Goal: Task Accomplishment & Management: Manage account settings

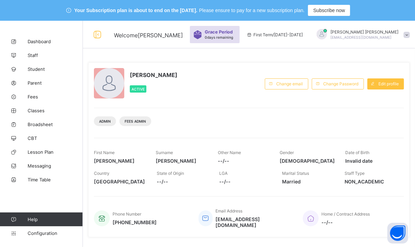
click at [233, 37] on span "0 days remaining" at bounding box center [219, 37] width 28 height 4
click at [21, 95] on icon at bounding box center [14, 96] width 28 height 5
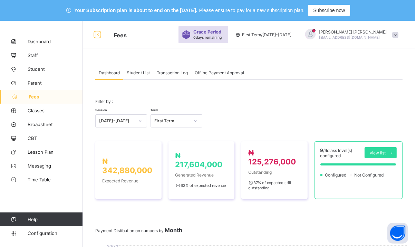
click at [137, 73] on span "Student List" at bounding box center [138, 72] width 23 height 5
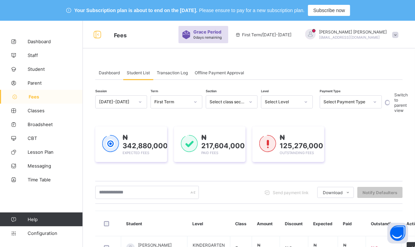
click at [177, 72] on span "Transaction Log" at bounding box center [172, 72] width 31 height 5
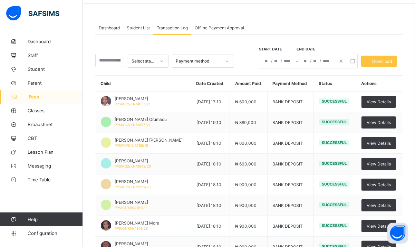
scroll to position [46, 0]
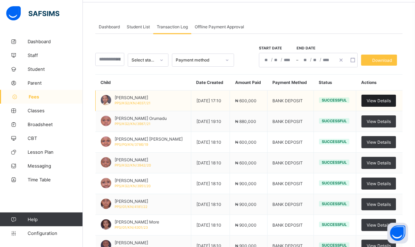
click at [376, 98] on span "View Details" at bounding box center [379, 100] width 24 height 5
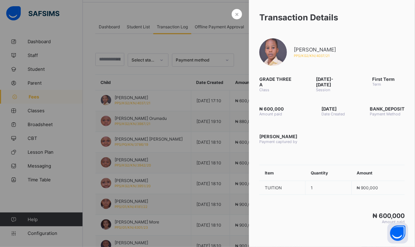
click at [38, 98] on div at bounding box center [207, 123] width 415 height 247
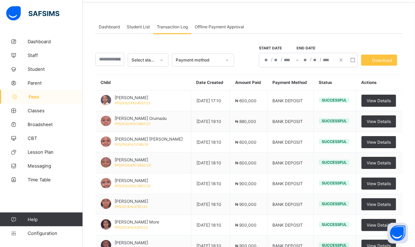
click at [134, 27] on span "Student List" at bounding box center [138, 26] width 23 height 5
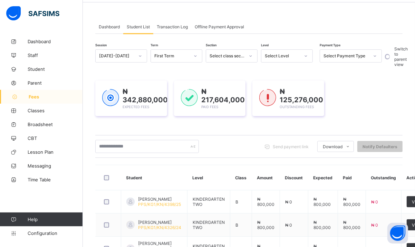
click at [291, 55] on div "Select Level" at bounding box center [282, 56] width 35 height 5
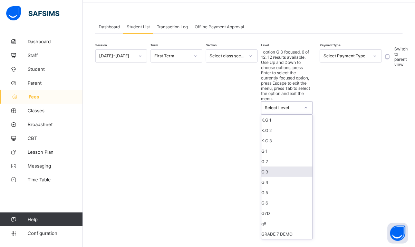
click at [280, 166] on div "G 3" at bounding box center [286, 171] width 51 height 10
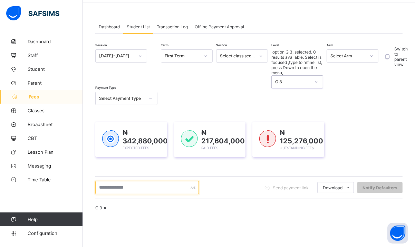
click at [141, 181] on input "text" at bounding box center [147, 187] width 104 height 13
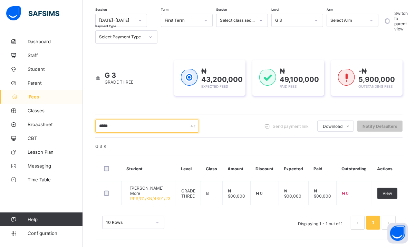
scroll to position [99, 0]
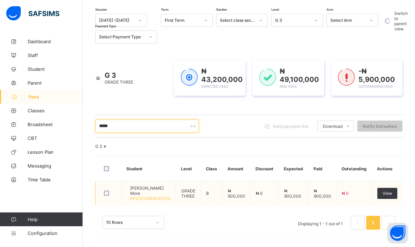
type input "*****"
click at [158, 191] on span "Smira Manoj More" at bounding box center [150, 190] width 40 height 10
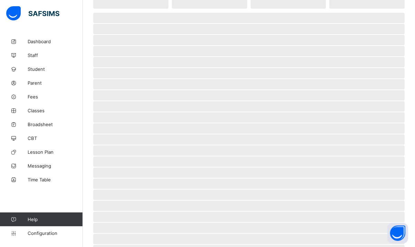
click at [158, 191] on span "‌" at bounding box center [248, 195] width 311 height 10
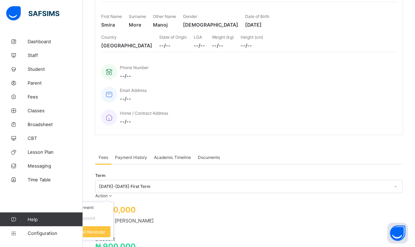
click at [108, 193] on span "Action" at bounding box center [101, 195] width 12 height 5
click at [113, 202] on li "Receive Payment" at bounding box center [85, 207] width 57 height 11
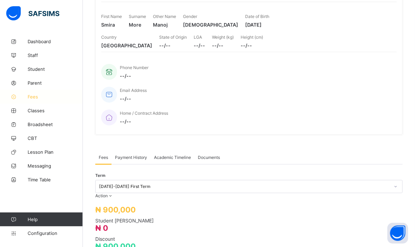
click at [39, 97] on span "Fees" at bounding box center [55, 97] width 55 height 6
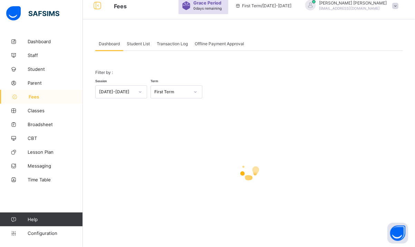
scroll to position [29, 0]
click at [178, 44] on span "Transaction Log" at bounding box center [172, 43] width 31 height 5
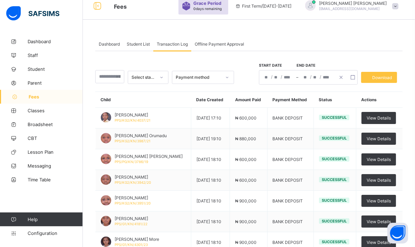
scroll to position [44, 0]
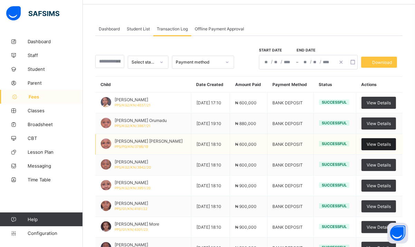
click at [382, 142] on span "View Details" at bounding box center [379, 144] width 24 height 5
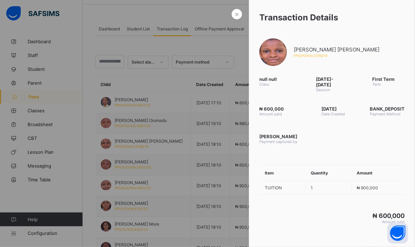
click at [218, 48] on div at bounding box center [207, 123] width 415 height 247
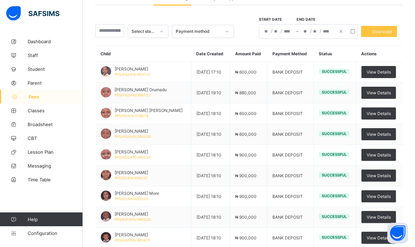
scroll to position [59, 0]
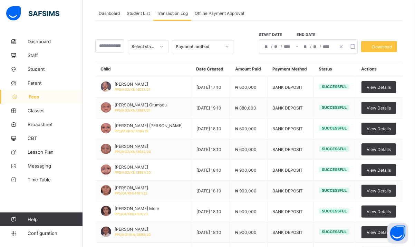
click at [143, 11] on span "Student List" at bounding box center [138, 13] width 23 height 5
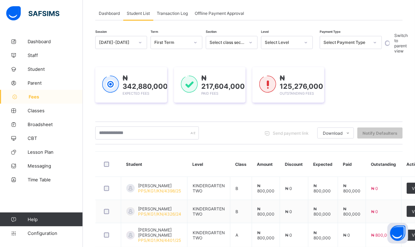
click at [283, 48] on div "Select Level" at bounding box center [287, 42] width 52 height 13
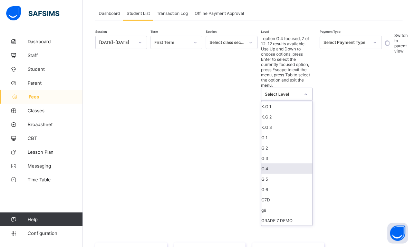
click at [273, 163] on div "G 4" at bounding box center [286, 168] width 51 height 10
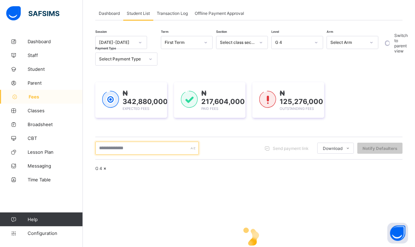
click at [129, 150] on input "text" at bounding box center [147, 148] width 104 height 13
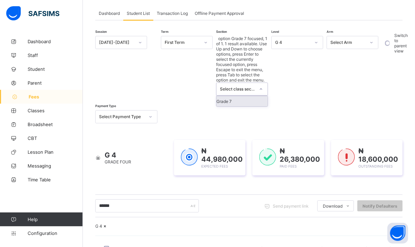
click at [257, 84] on div at bounding box center [261, 89] width 12 height 11
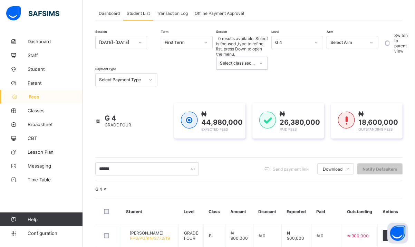
click at [257, 58] on div at bounding box center [261, 63] width 12 height 11
click at [143, 162] on input "*****" at bounding box center [147, 168] width 104 height 13
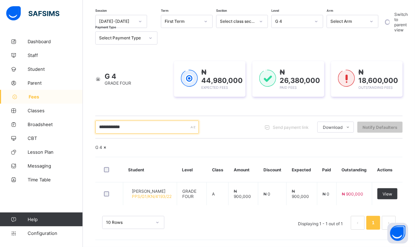
scroll to position [99, 0]
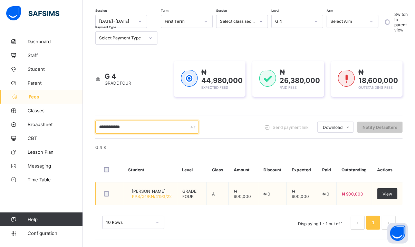
type input "**********"
click at [163, 193] on span "Aminu Faisal Aminu" at bounding box center [152, 191] width 40 height 5
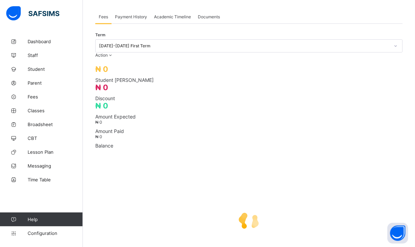
click at [163, 193] on div at bounding box center [248, 220] width 307 height 131
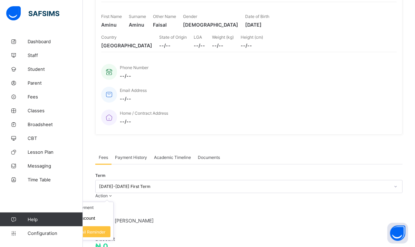
click at [397, 86] on div "Aminu Faisal Aminu PPS/G1/KN/4193/22 • GRADE FOUR, A Active Edit First Name Ami…" at bounding box center [248, 56] width 307 height 158
click at [114, 193] on span at bounding box center [111, 195] width 6 height 5
click at [113, 202] on li "Receive Payment" at bounding box center [85, 207] width 57 height 11
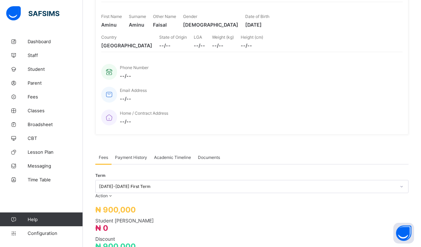
type input "**********"
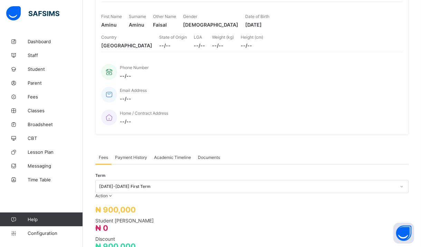
type input "*********"
type input "**********"
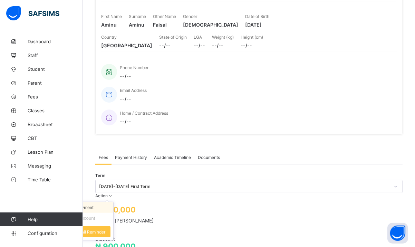
click at [113, 202] on li "Receive Payment" at bounding box center [85, 207] width 57 height 11
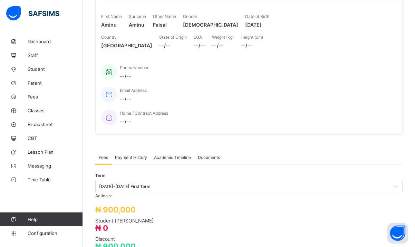
scroll to position [212, 0]
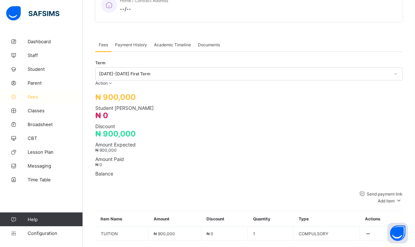
click at [44, 102] on link "Fees" at bounding box center [41, 97] width 83 height 14
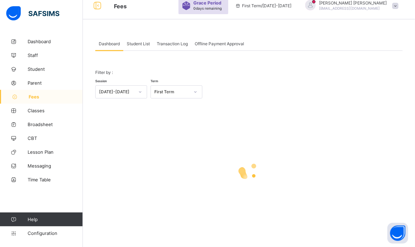
scroll to position [29, 0]
click at [136, 42] on span "Student List" at bounding box center [138, 43] width 23 height 5
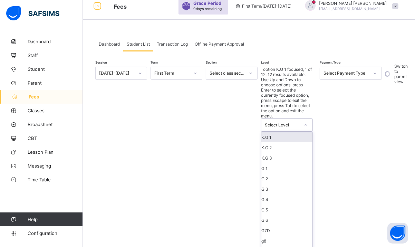
click at [278, 119] on div "Select Level" at bounding box center [280, 125] width 38 height 12
click at [280, 194] on div "G 4" at bounding box center [286, 199] width 51 height 10
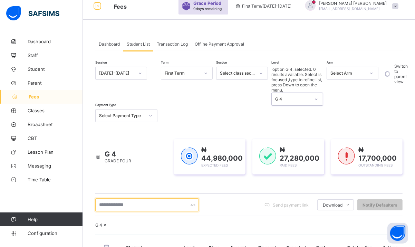
click at [151, 198] on input "text" at bounding box center [147, 204] width 104 height 13
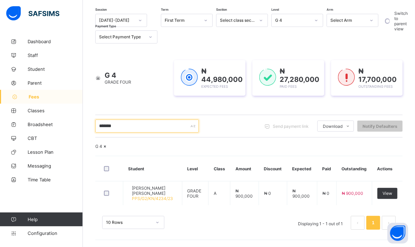
scroll to position [99, 0]
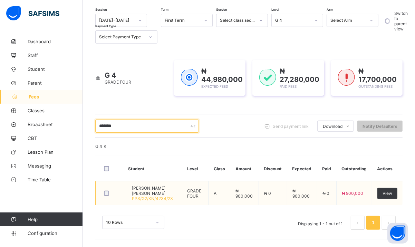
type input "*******"
click at [159, 191] on span "Anis Sajjad Kumar" at bounding box center [154, 190] width 45 height 10
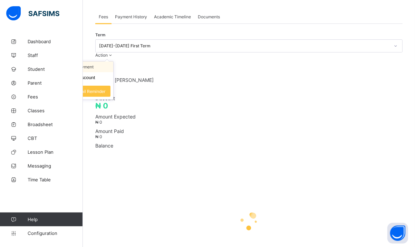
click at [113, 72] on li "Receive Payment" at bounding box center [85, 66] width 57 height 11
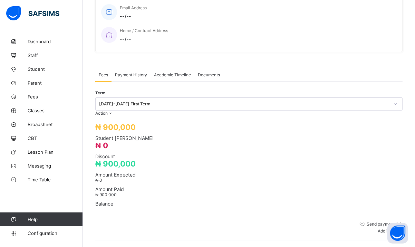
scroll to position [184, 0]
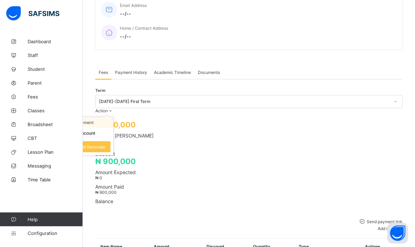
click at [113, 117] on li "Receive Payment" at bounding box center [85, 122] width 57 height 11
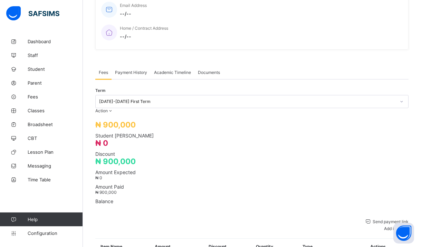
type input "*****"
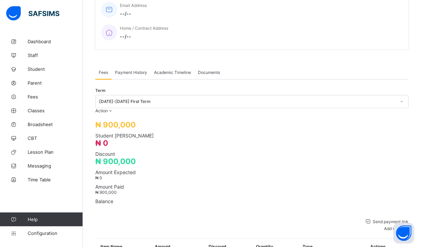
type input "********"
type input "**********"
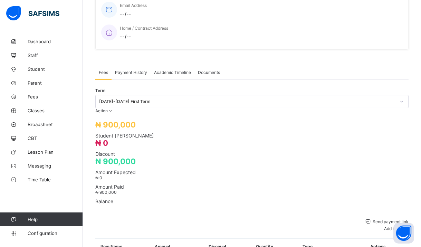
type input "**********"
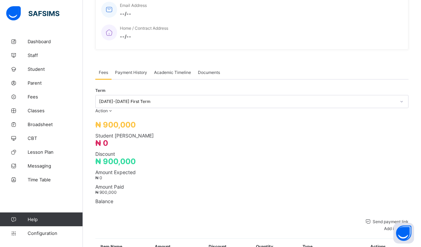
type input "**********"
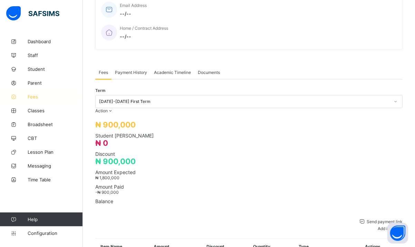
click at [41, 93] on link "Fees" at bounding box center [41, 97] width 83 height 14
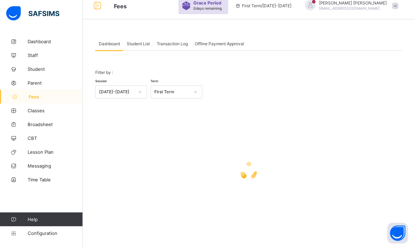
scroll to position [29, 0]
click at [132, 43] on span "Student List" at bounding box center [138, 43] width 23 height 5
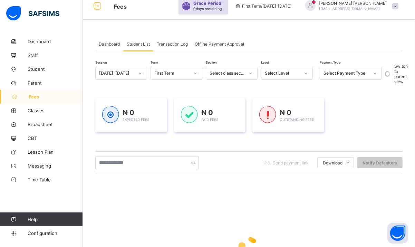
click at [280, 72] on div "Select Level" at bounding box center [282, 73] width 35 height 5
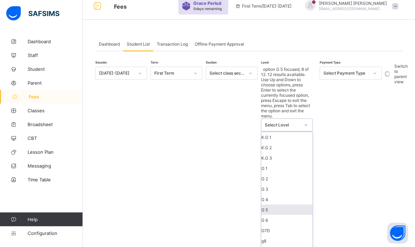
click at [277, 204] on div "G 5" at bounding box center [286, 209] width 51 height 10
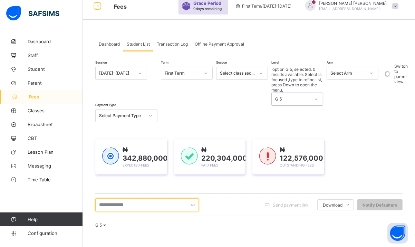
click at [147, 198] on input "text" at bounding box center [147, 204] width 104 height 13
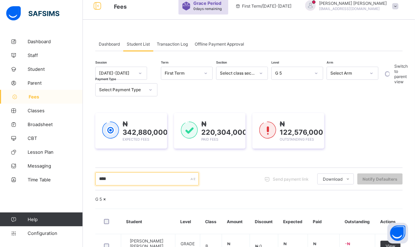
scroll to position [100, 0]
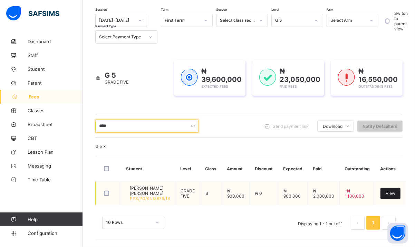
type input "****"
click at [395, 193] on span "View" at bounding box center [391, 193] width 10 height 5
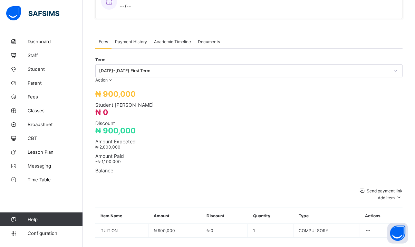
scroll to position [219, 0]
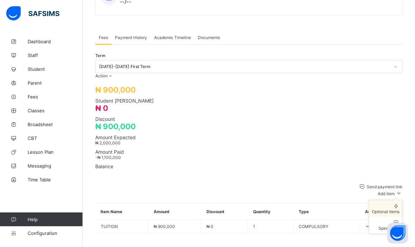
click at [395, 209] on div "Optional items" at bounding box center [386, 211] width 28 height 5
click at [389, 209] on div "Optional items" at bounding box center [386, 211] width 28 height 5
type input "********"
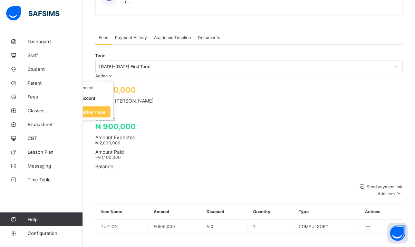
click at [108, 73] on span "Action" at bounding box center [101, 75] width 12 height 5
click at [113, 82] on li "Receive Payment" at bounding box center [85, 87] width 57 height 11
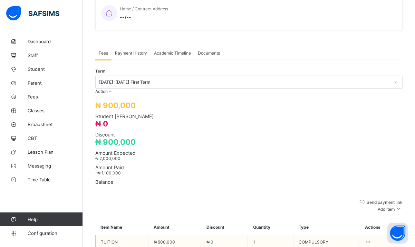
click at [371, 239] on icon at bounding box center [368, 241] width 6 height 5
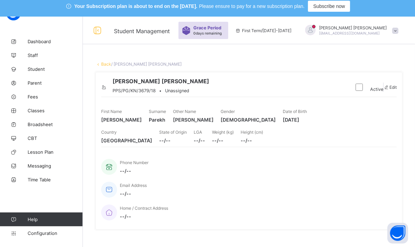
scroll to position [0, 0]
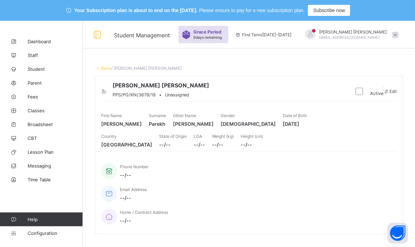
click at [398, 36] on div "SIMRAN SHARMA simmusanju@gmail.com" at bounding box center [350, 34] width 104 height 11
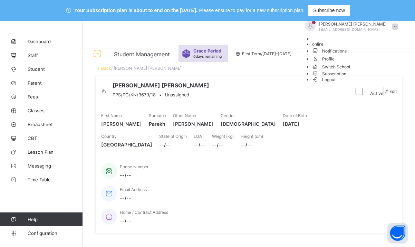
click at [383, 62] on span "Profile" at bounding box center [357, 59] width 90 height 8
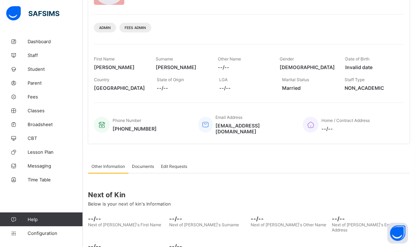
scroll to position [92, 0]
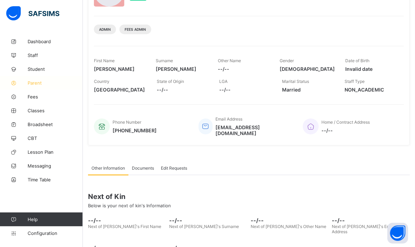
click at [25, 81] on icon at bounding box center [14, 82] width 28 height 5
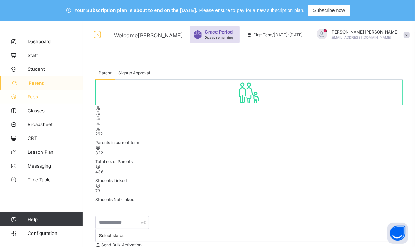
click at [28, 92] on link "Fees" at bounding box center [41, 97] width 83 height 14
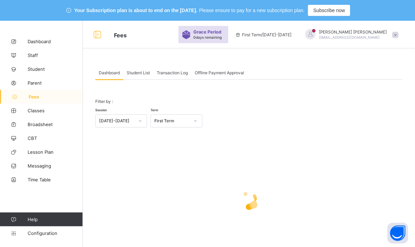
click at [137, 73] on span "Student List" at bounding box center [138, 72] width 23 height 5
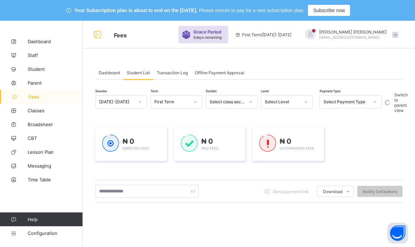
click at [288, 106] on div "Select Level" at bounding box center [280, 102] width 38 height 10
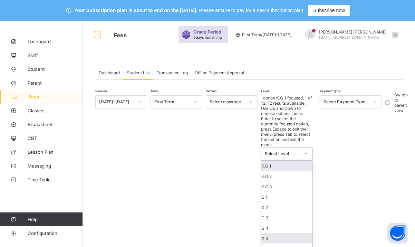
click at [276, 233] on div "G 5" at bounding box center [286, 238] width 51 height 10
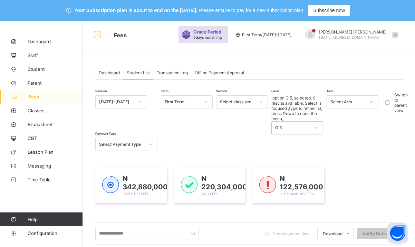
click at [286, 125] on div "G 5" at bounding box center [292, 127] width 35 height 5
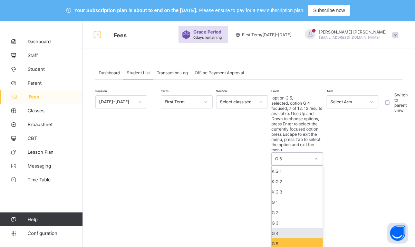
click at [277, 228] on div "G 4" at bounding box center [297, 233] width 51 height 10
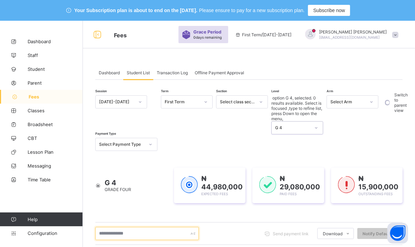
click at [106, 227] on input "text" at bounding box center [147, 233] width 104 height 13
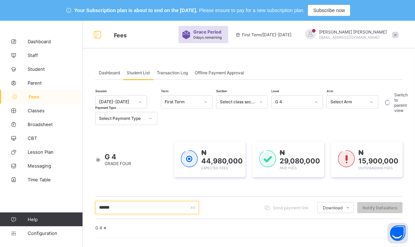
scroll to position [100, 0]
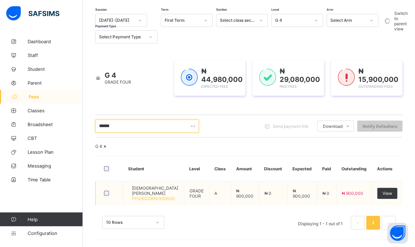
type input "******"
click at [147, 190] on span "[DEMOGRAPHIC_DATA][PERSON_NAME]" at bounding box center [155, 190] width 47 height 10
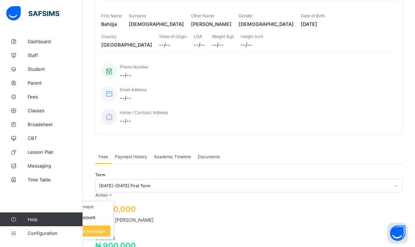
click at [108, 192] on span "Action" at bounding box center [101, 194] width 12 height 5
click at [113, 201] on li "Receive Payment" at bounding box center [85, 206] width 57 height 11
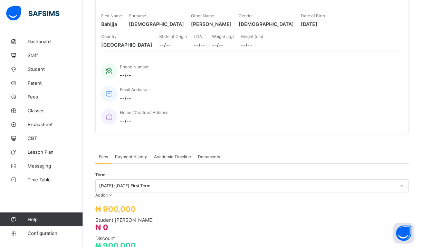
type input "**********"
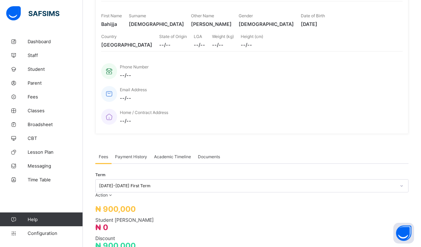
type input "*********"
type input "**********"
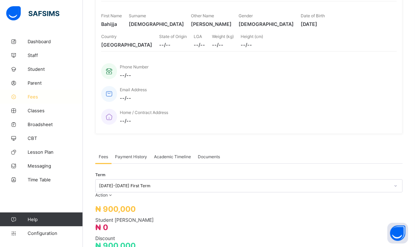
click at [28, 97] on span "Fees" at bounding box center [55, 97] width 55 height 6
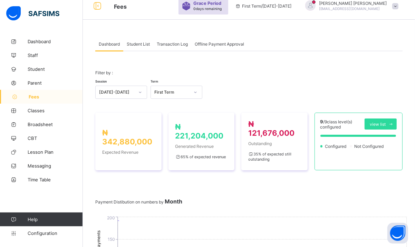
scroll to position [100, 0]
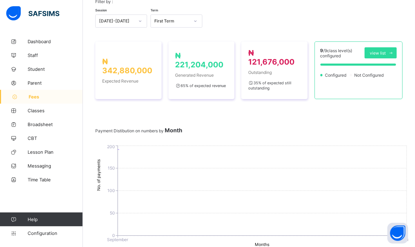
click at [142, 41] on div "₦ 342,880,000 Expected Revenue" at bounding box center [128, 70] width 66 height 58
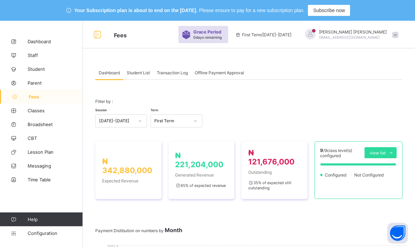
click at [135, 72] on span "Student List" at bounding box center [138, 72] width 23 height 5
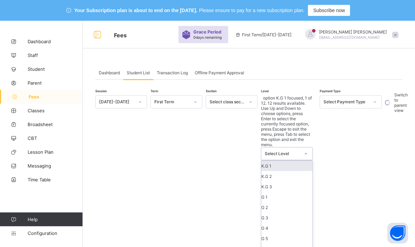
click at [279, 151] on div "Select Level" at bounding box center [282, 153] width 35 height 5
click at [273, 223] on div "G 4" at bounding box center [286, 228] width 51 height 10
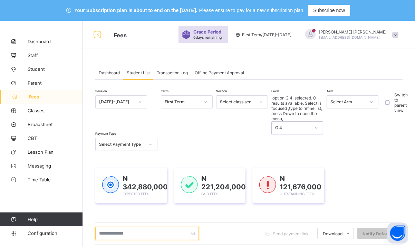
click at [133, 227] on input "text" at bounding box center [147, 233] width 104 height 13
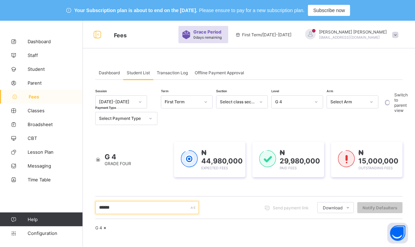
scroll to position [100, 0]
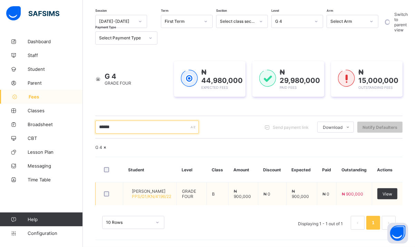
type input "******"
click at [151, 192] on span "[PERSON_NAME]" at bounding box center [151, 191] width 39 height 5
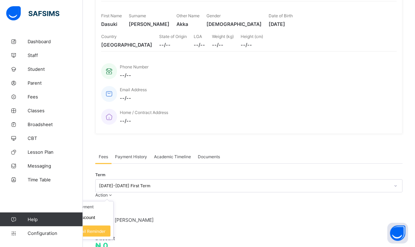
click at [391, 86] on div "Dasuki Akka Dan'agundi PPS/G1/KN/4196/22 • Unassigned Active Edit First Name Da…" at bounding box center [248, 55] width 307 height 158
click at [113, 201] on li "Receive Payment" at bounding box center [85, 206] width 57 height 11
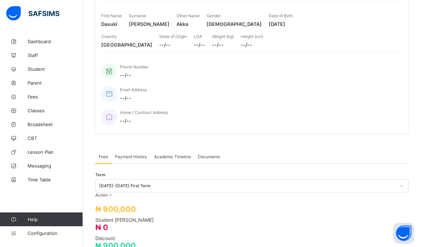
type input "**********"
type input "*********"
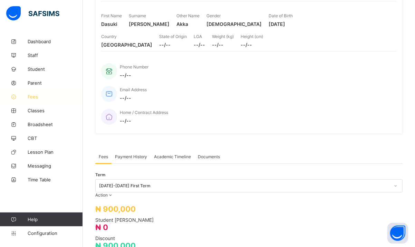
click at [26, 98] on icon at bounding box center [14, 96] width 28 height 5
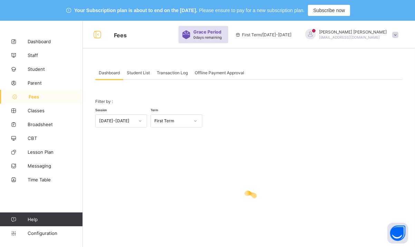
click at [134, 75] on span "Student List" at bounding box center [138, 72] width 23 height 5
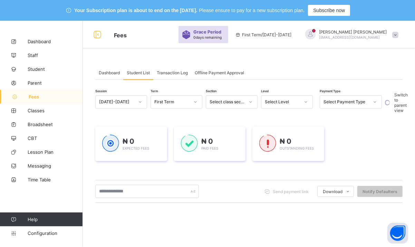
click at [280, 102] on div "Select Level" at bounding box center [282, 101] width 35 height 5
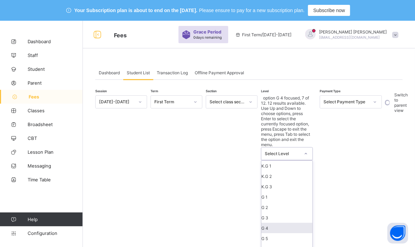
click at [264, 223] on div "G 4" at bounding box center [286, 228] width 51 height 10
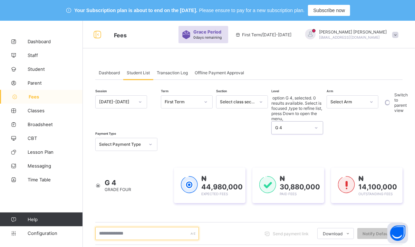
click at [175, 227] on input "text" at bounding box center [147, 233] width 104 height 13
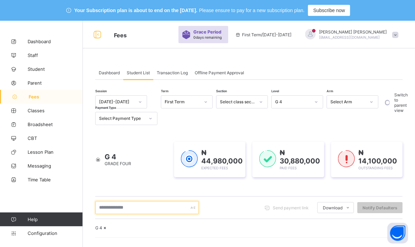
click at [179, 205] on input "text" at bounding box center [147, 207] width 104 height 13
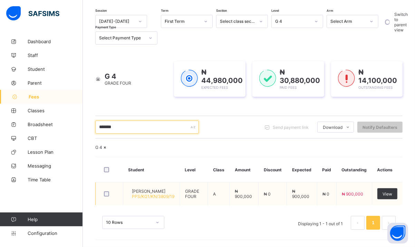
type input "******"
click at [162, 189] on span "[PERSON_NAME]" at bounding box center [153, 191] width 42 height 5
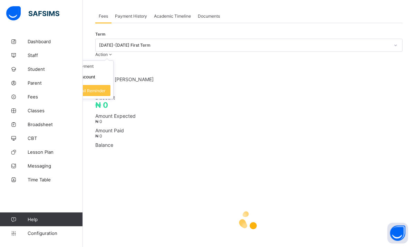
click at [114, 57] on icon at bounding box center [111, 54] width 6 height 5
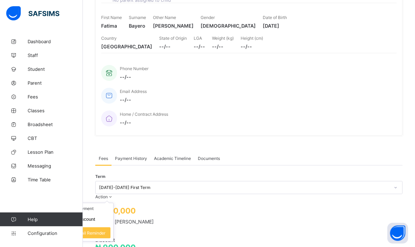
click at [114, 203] on ul "Receive Payment Manage Discount Send Email Reminder" at bounding box center [84, 222] width 57 height 39
click at [113, 203] on li "Receive Payment" at bounding box center [85, 208] width 57 height 11
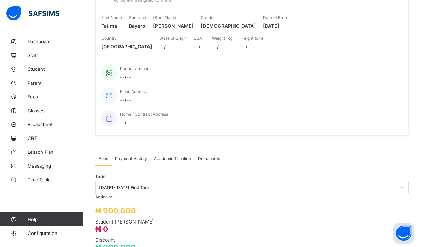
type input "**********"
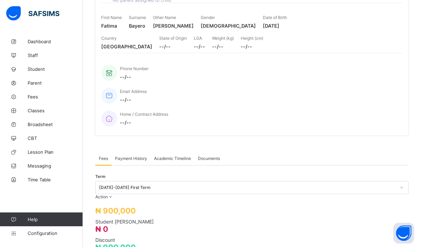
type input "**********"
type input "*********"
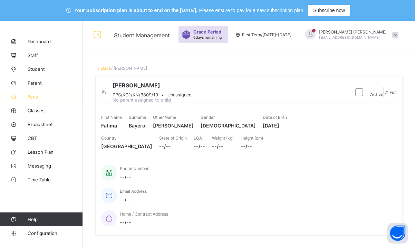
click at [37, 95] on span "Fees" at bounding box center [55, 97] width 55 height 6
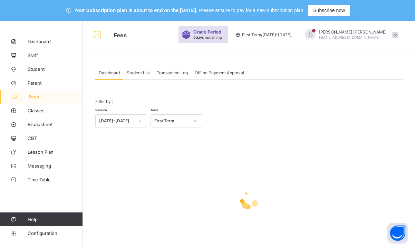
click at [131, 75] on div "Student List" at bounding box center [138, 73] width 30 height 14
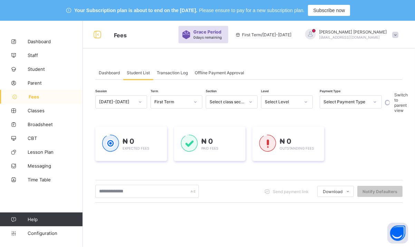
click at [293, 97] on div "Select Level" at bounding box center [280, 102] width 38 height 10
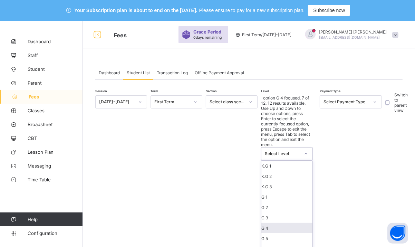
click at [274, 223] on div "G 4" at bounding box center [286, 228] width 51 height 10
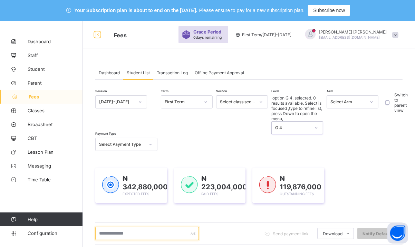
click at [156, 227] on input "text" at bounding box center [147, 233] width 104 height 13
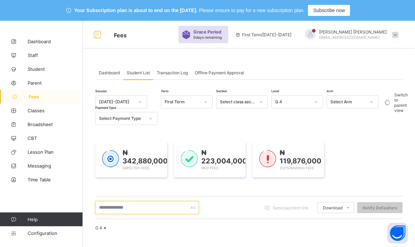
type input "*"
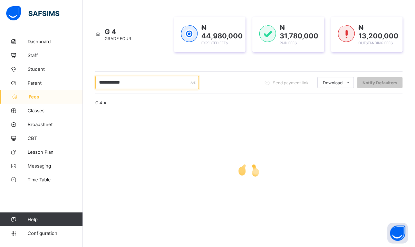
type input "**********"
click at [414, 15] on div "Dashboard Student List Transaction Log Offline Payment Approval Student List Mo…" at bounding box center [249, 88] width 332 height 317
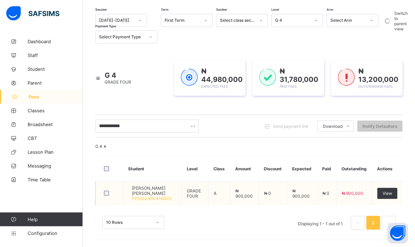
click at [153, 185] on td "Hadiza Abdullahi Bala Talle PPS/G2/KN/4166/22" at bounding box center [152, 193] width 58 height 24
click at [164, 186] on span "[PERSON_NAME] [PERSON_NAME]" at bounding box center [154, 190] width 44 height 10
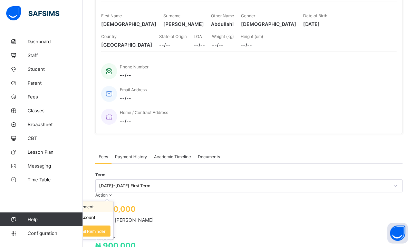
click at [113, 201] on li "Receive Payment" at bounding box center [85, 206] width 57 height 11
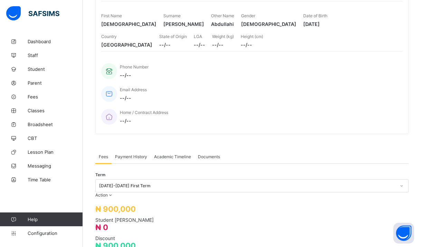
type input "*"
type input "**********"
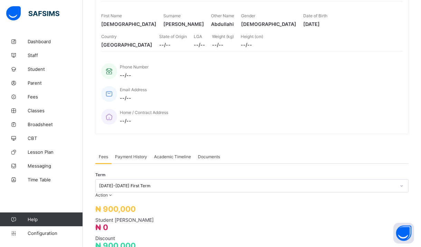
type input "**********"
type input "*********"
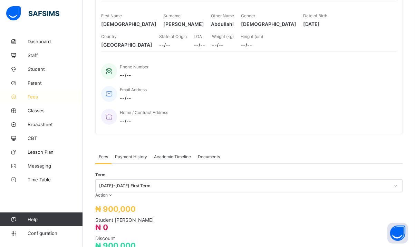
click at [24, 97] on icon at bounding box center [14, 96] width 28 height 5
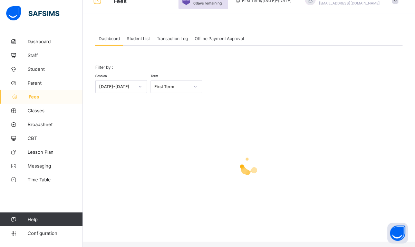
scroll to position [29, 0]
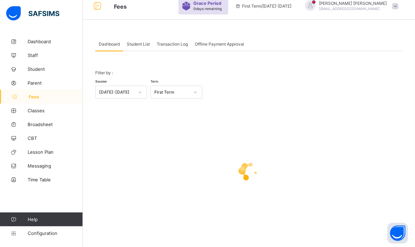
click at [133, 41] on span "Student List" at bounding box center [138, 43] width 23 height 5
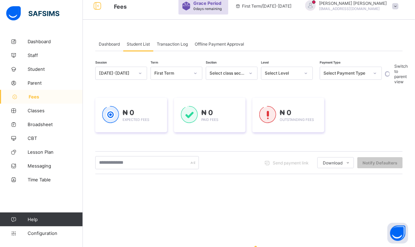
click at [285, 71] on div "Select Level" at bounding box center [282, 73] width 35 height 5
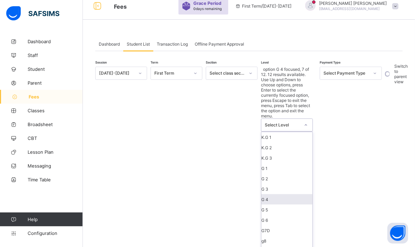
click at [279, 194] on div "G 4" at bounding box center [286, 199] width 51 height 10
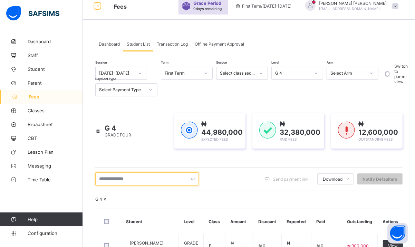
click at [148, 177] on input "text" at bounding box center [147, 178] width 104 height 13
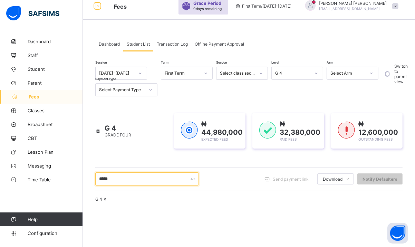
scroll to position [100, 0]
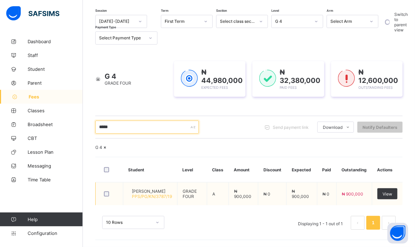
type input "*****"
click at [151, 189] on span "[PERSON_NAME]" at bounding box center [152, 191] width 40 height 5
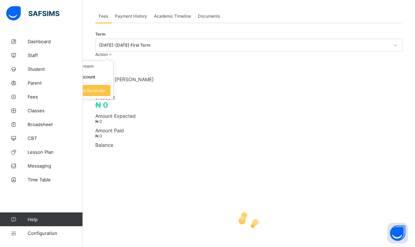
click at [108, 57] on span "Action" at bounding box center [101, 54] width 12 height 5
click at [375, 100] on div "× Delete Document This action would delete the document with name: from the sys…" at bounding box center [249, 132] width 332 height 355
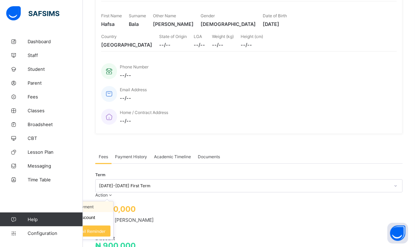
click at [113, 201] on li "Receive Payment" at bounding box center [85, 206] width 57 height 11
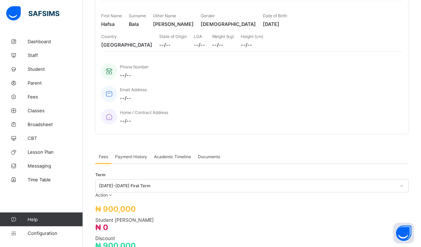
type input "**********"
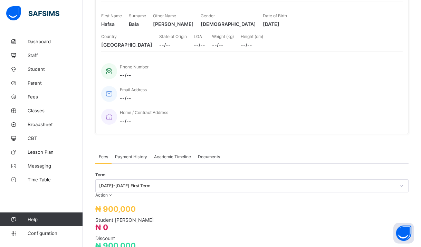
type input "**********"
type input "*********"
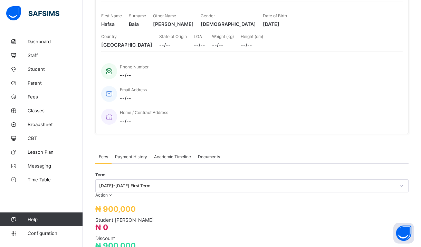
type input "**********"
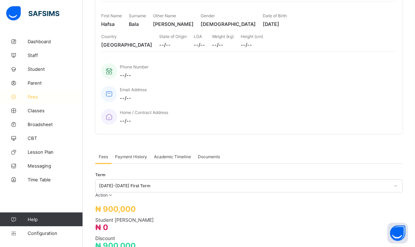
click at [33, 96] on span "Fees" at bounding box center [55, 97] width 55 height 6
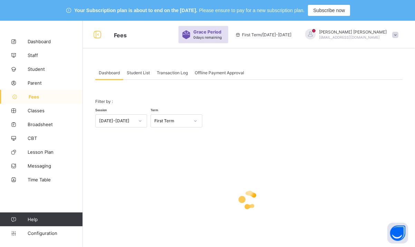
click at [131, 71] on span "Student List" at bounding box center [138, 72] width 23 height 5
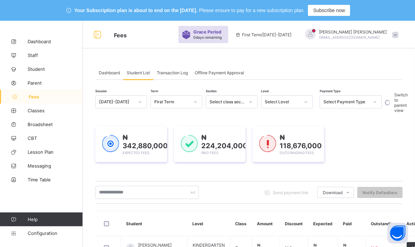
click at [292, 101] on div "Select Level" at bounding box center [282, 101] width 35 height 5
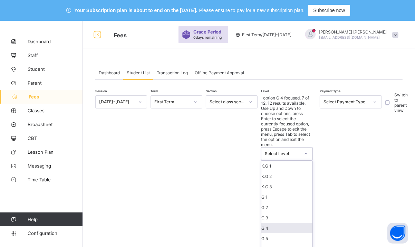
click at [279, 223] on div "G 4" at bounding box center [286, 228] width 51 height 10
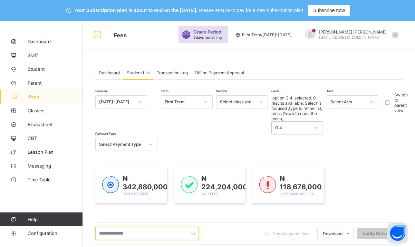
click at [125, 227] on input "text" at bounding box center [147, 233] width 104 height 13
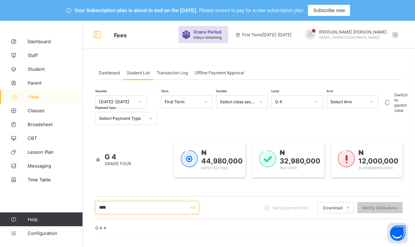
type input "*****"
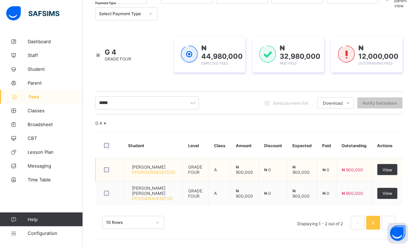
click at [144, 164] on span "[PERSON_NAME]" at bounding box center [154, 166] width 44 height 5
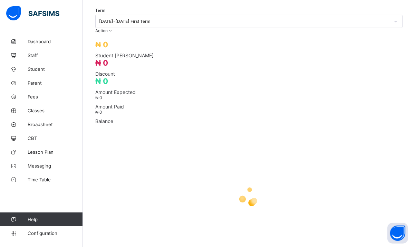
click at [144, 164] on div at bounding box center [248, 196] width 307 height 131
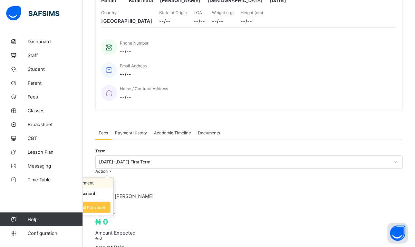
click at [113, 177] on li "Receive Payment" at bounding box center [85, 182] width 57 height 11
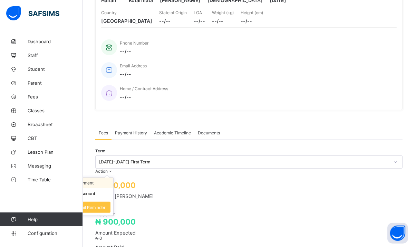
click at [113, 177] on li "Receive Payment" at bounding box center [85, 182] width 57 height 11
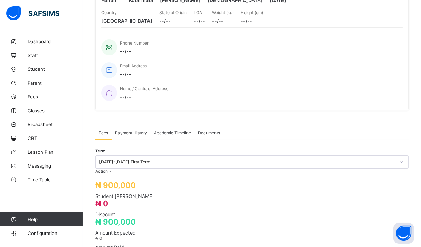
type input "**********"
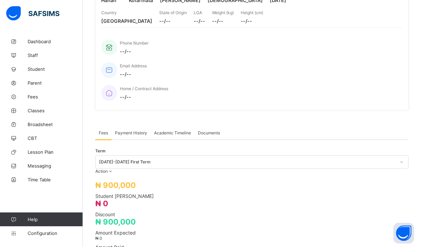
type input "**********"
type input "*********"
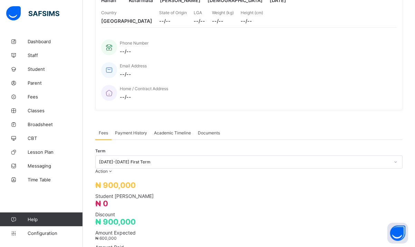
scroll to position [212, 0]
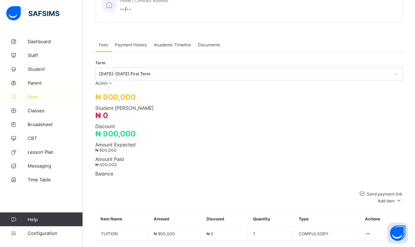
click at [30, 97] on span "Fees" at bounding box center [55, 97] width 55 height 6
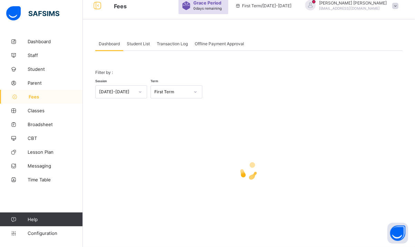
scroll to position [29, 0]
click at [139, 41] on span "Student List" at bounding box center [138, 43] width 23 height 5
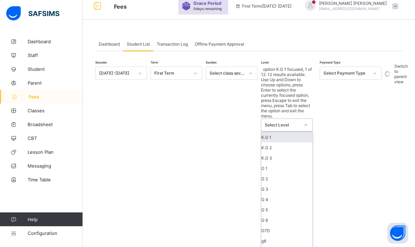
click at [295, 123] on div "Select Level" at bounding box center [282, 125] width 35 height 5
click at [277, 194] on div "G 4" at bounding box center [286, 199] width 51 height 10
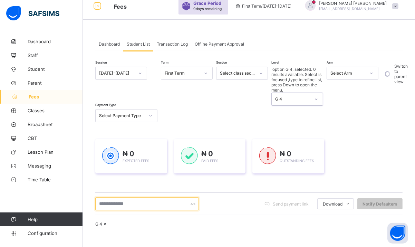
click at [138, 197] on input "text" at bounding box center [147, 203] width 104 height 13
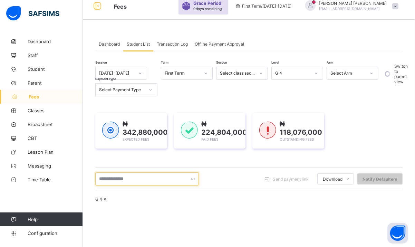
click at [138, 175] on input "text" at bounding box center [147, 178] width 104 height 13
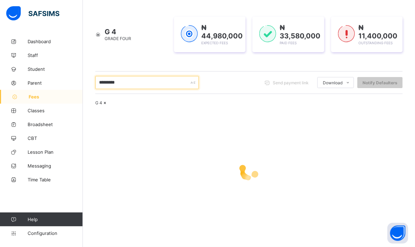
scroll to position [123, 0]
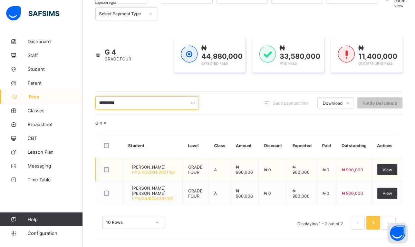
type input "*********"
click at [153, 167] on span "[PERSON_NAME]" at bounding box center [153, 166] width 43 height 5
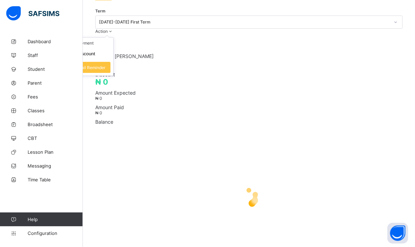
click at [114, 34] on div "Action" at bounding box center [104, 31] width 18 height 5
click at [113, 48] on li "Receive Payment" at bounding box center [85, 43] width 57 height 11
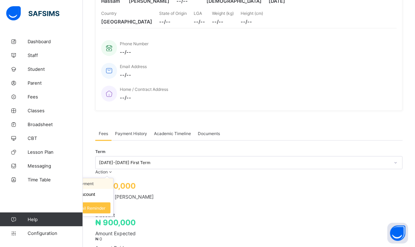
click at [113, 178] on li "Receive Payment" at bounding box center [85, 183] width 57 height 11
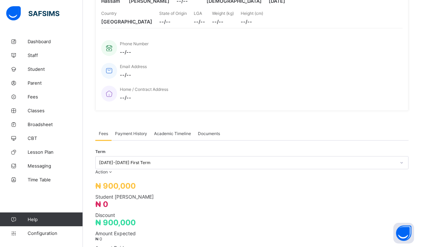
type input "**********"
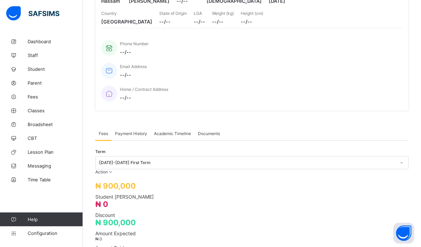
type input "**********"
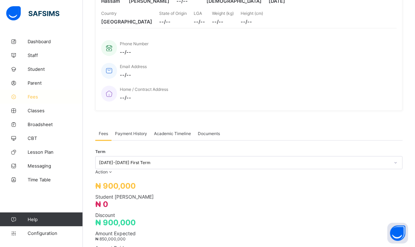
click at [42, 98] on span "Fees" at bounding box center [55, 97] width 55 height 6
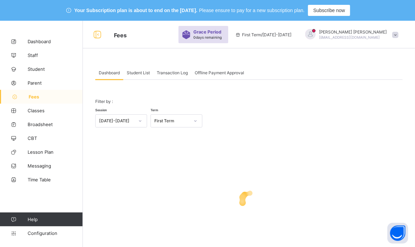
click at [147, 71] on span "Student List" at bounding box center [138, 72] width 23 height 5
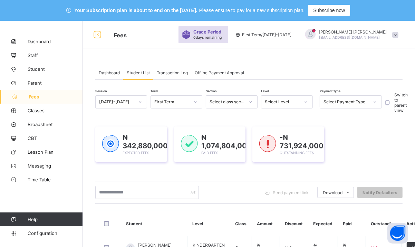
click at [273, 102] on div "Select Level" at bounding box center [282, 101] width 35 height 5
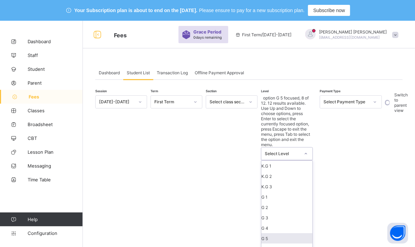
click at [274, 233] on div "G 5" at bounding box center [286, 238] width 51 height 10
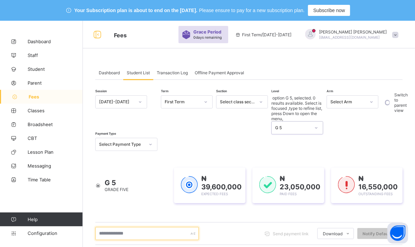
click at [140, 227] on input "text" at bounding box center [147, 233] width 104 height 13
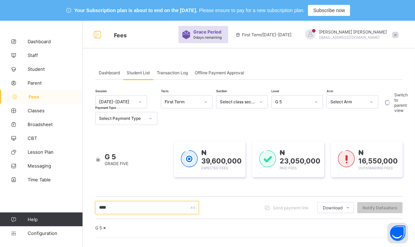
scroll to position [100, 0]
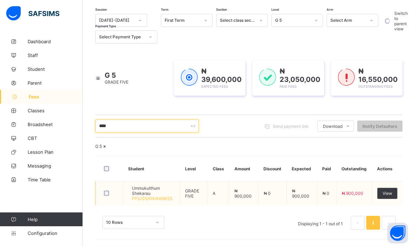
type input "****"
click at [155, 188] on span "Ummukulthum Shekarau" at bounding box center [153, 190] width 42 height 10
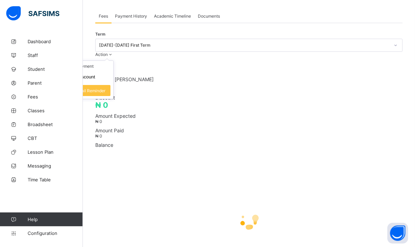
click at [108, 57] on span "Action" at bounding box center [101, 54] width 12 height 5
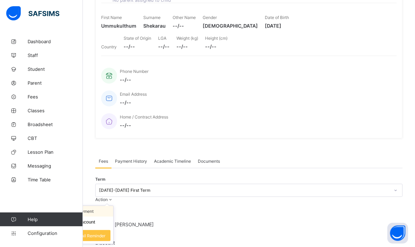
click at [371, 110] on div "Home / Contract Address --/--" at bounding box center [245, 121] width 289 height 23
click at [113, 206] on li "Receive Payment" at bounding box center [85, 211] width 57 height 11
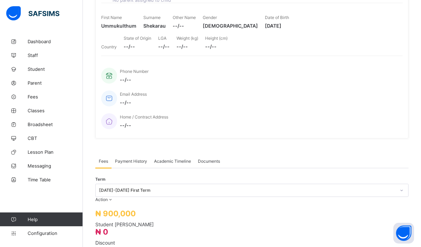
type input "********"
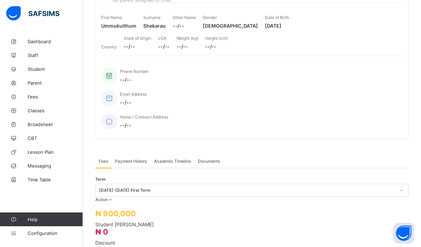
type input "**********"
type input "*********"
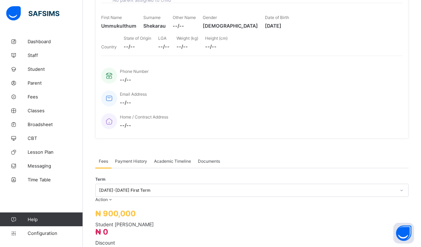
type input "**********"
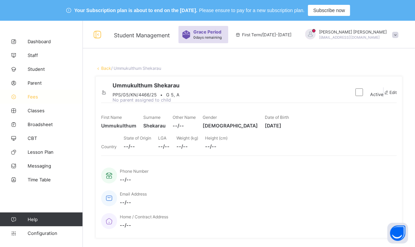
click at [33, 94] on span "Fees" at bounding box center [55, 97] width 55 height 6
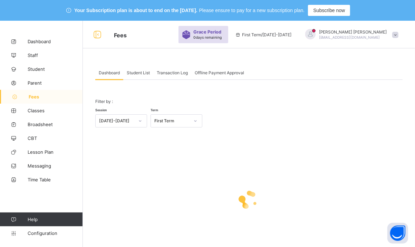
click at [165, 71] on span "Transaction Log" at bounding box center [172, 72] width 31 height 5
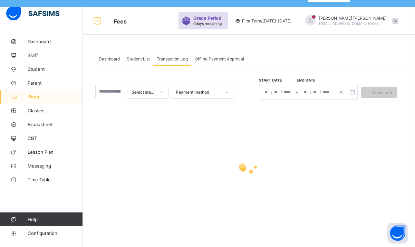
scroll to position [15, 0]
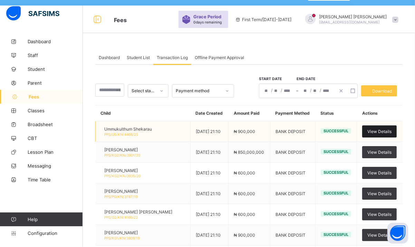
click at [382, 133] on span "View Details" at bounding box center [379, 131] width 24 height 5
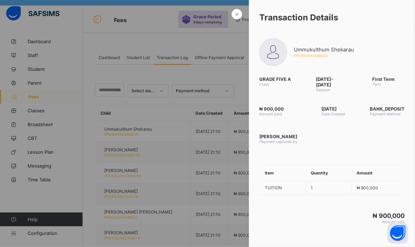
click at [173, 68] on div at bounding box center [207, 123] width 415 height 247
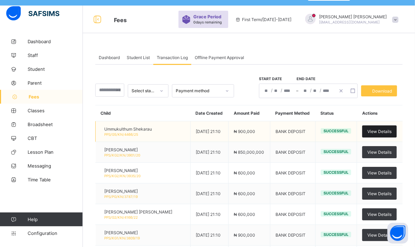
click at [379, 132] on span "View Details" at bounding box center [379, 131] width 24 height 5
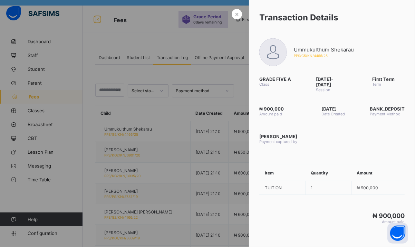
scroll to position [147, 0]
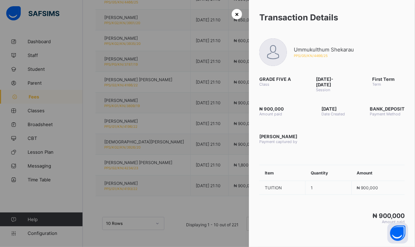
click at [235, 15] on span "×" at bounding box center [237, 13] width 4 height 7
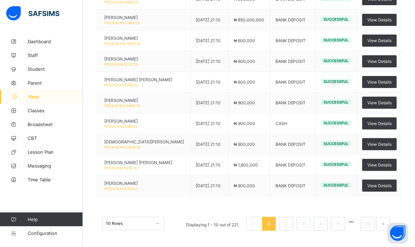
scroll to position [0, 0]
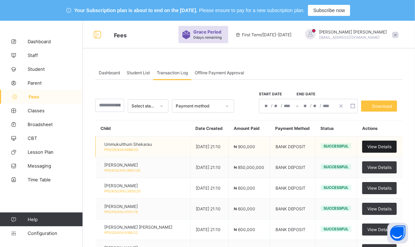
click at [386, 145] on span "View Details" at bounding box center [379, 146] width 24 height 5
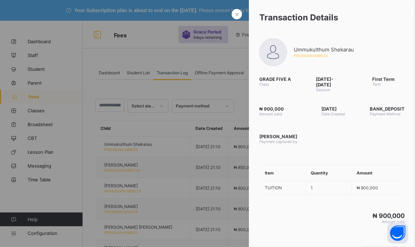
click at [138, 75] on div at bounding box center [207, 123] width 415 height 247
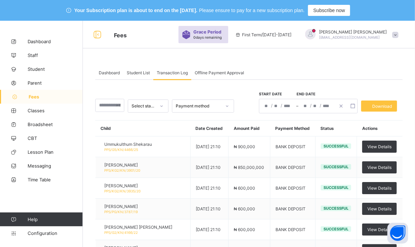
click at [135, 71] on span "Student List" at bounding box center [138, 72] width 23 height 5
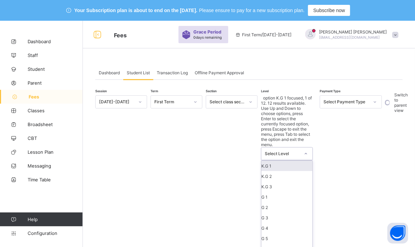
click at [287, 151] on div "Select Level" at bounding box center [282, 153] width 35 height 5
click at [273, 233] on div "G 5" at bounding box center [286, 238] width 51 height 10
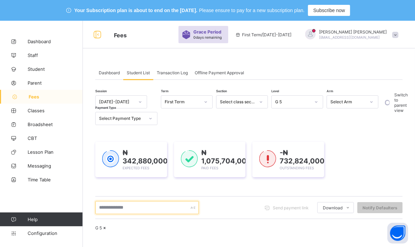
click at [151, 207] on input "text" at bounding box center [147, 207] width 104 height 13
type input "****"
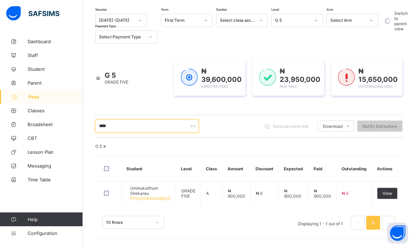
scroll to position [100, 0]
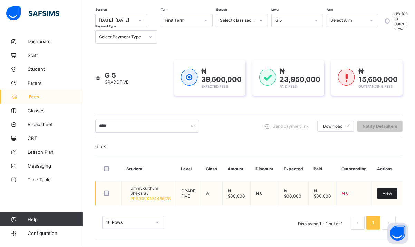
click at [392, 195] on span "View" at bounding box center [388, 193] width 10 height 5
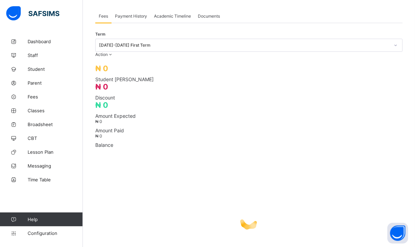
click at [137, 19] on span "Payment History" at bounding box center [131, 15] width 32 height 5
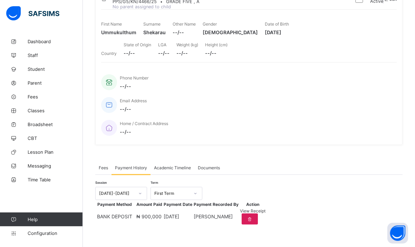
scroll to position [102, 0]
click at [265, 210] on span "View Receipt" at bounding box center [253, 210] width 26 height 5
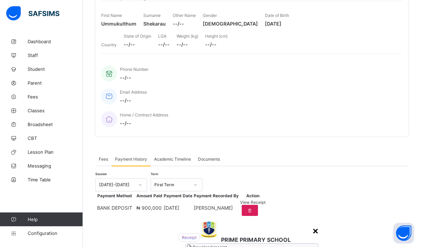
click at [312, 224] on div "×" at bounding box center [315, 230] width 7 height 12
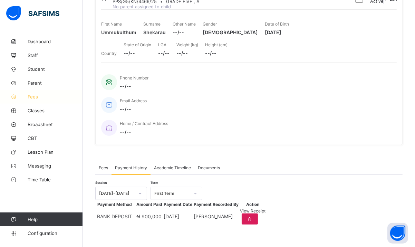
click at [31, 100] on link "Fees" at bounding box center [41, 97] width 83 height 14
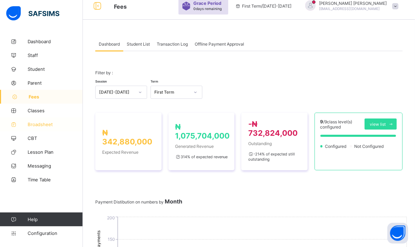
scroll to position [102, 0]
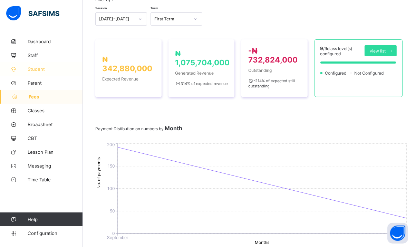
click at [35, 66] on span "Student" at bounding box center [55, 69] width 55 height 6
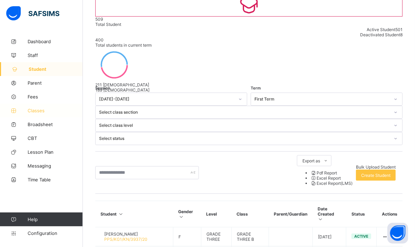
scroll to position [86, 0]
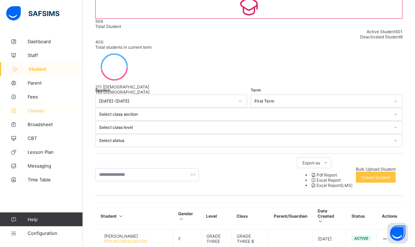
click at [30, 113] on span "Classes" at bounding box center [55, 111] width 55 height 6
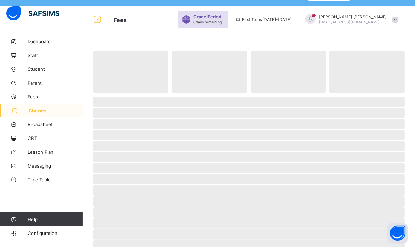
scroll to position [61, 0]
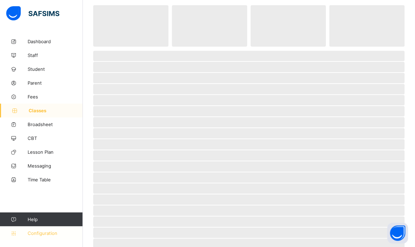
click at [44, 237] on link "Configuration" at bounding box center [41, 233] width 83 height 14
click at [48, 233] on span "Configuration" at bounding box center [55, 233] width 55 height 6
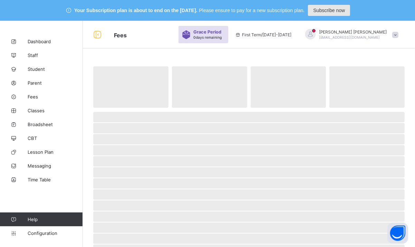
click at [336, 8] on span "Subscribe now" at bounding box center [329, 11] width 32 height 6
click at [331, 11] on span "Subscribe now" at bounding box center [329, 11] width 32 height 6
click at [345, 9] on span "Subscribe now" at bounding box center [329, 11] width 32 height 6
click at [331, 12] on span "Subscribe now" at bounding box center [329, 11] width 32 height 6
click at [100, 37] on icon at bounding box center [97, 35] width 12 height 10
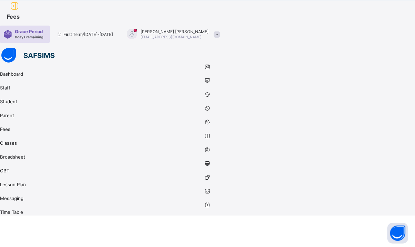
scroll to position [21, 0]
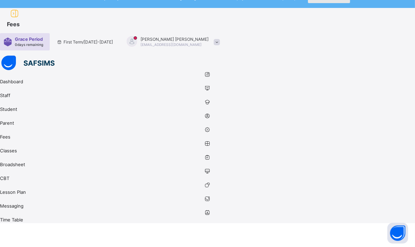
scroll to position [15, 0]
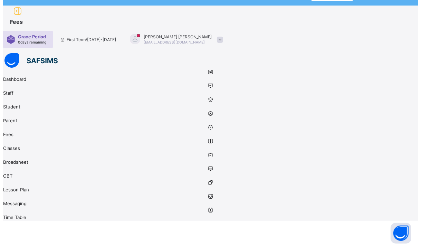
scroll to position [21, 0]
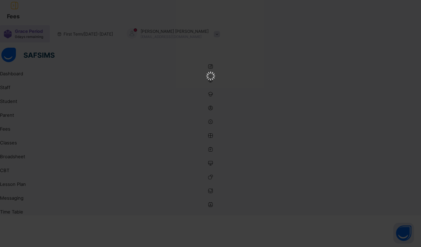
scroll to position [0, 0]
click at [415, 153] on html at bounding box center [210, 76] width 421 height 153
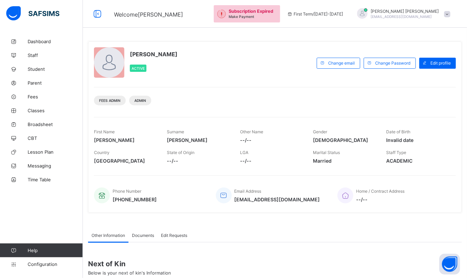
click at [273, 12] on span "Subscription Expired" at bounding box center [251, 11] width 45 height 5
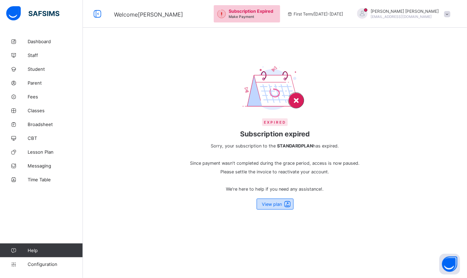
click at [278, 205] on span "View plan" at bounding box center [272, 204] width 20 height 5
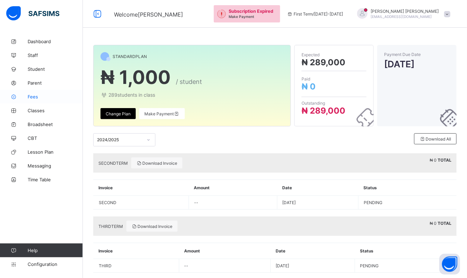
click at [31, 96] on span "Fees" at bounding box center [55, 97] width 55 height 6
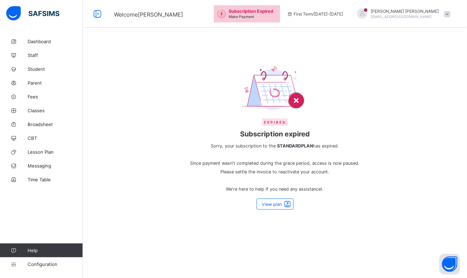
click at [448, 13] on div "SIMRAN SHARMA simmusanju@gmail.com" at bounding box center [402, 13] width 104 height 11
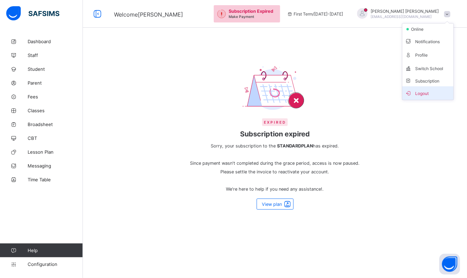
click at [429, 89] on span "Logout" at bounding box center [428, 93] width 46 height 8
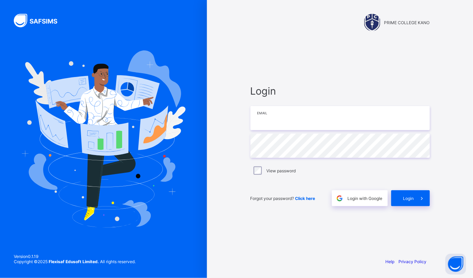
type input "**********"
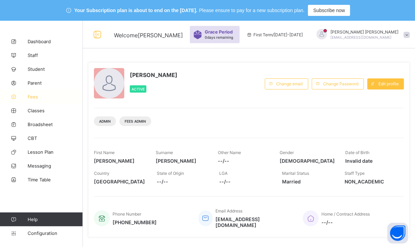
click at [25, 100] on link "Fees" at bounding box center [41, 97] width 83 height 14
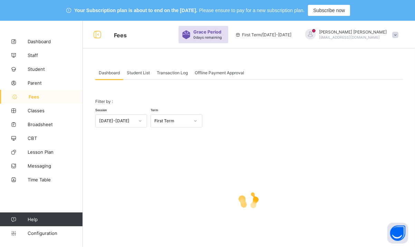
click at [137, 77] on div "Student List" at bounding box center [138, 73] width 30 height 14
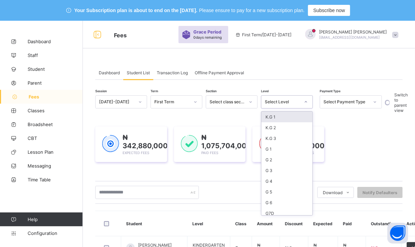
click at [288, 105] on div "Select Level" at bounding box center [280, 102] width 38 height 10
click at [273, 183] on div "G 4" at bounding box center [286, 181] width 51 height 11
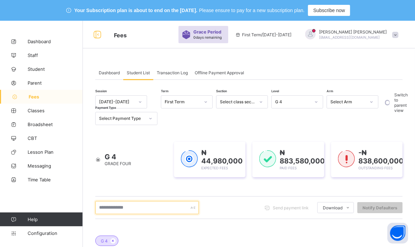
click at [131, 208] on input "text" at bounding box center [147, 207] width 104 height 13
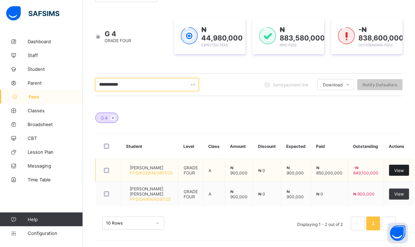
type input "**********"
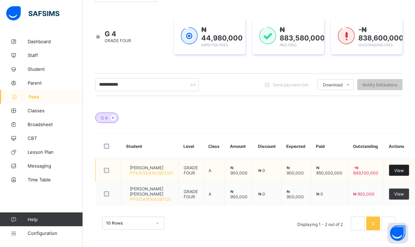
click at [404, 168] on span "View" at bounding box center [399, 170] width 10 height 5
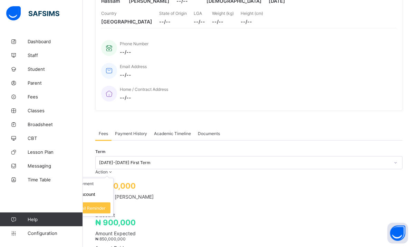
click at [108, 169] on span "Action" at bounding box center [101, 171] width 12 height 5
click at [243, 208] on div "₦ 900,000 Student Bill ₦ 0 Discount ₦ 900,000 Amount Expected ₦ 850,000,000 Amo…" at bounding box center [248, 223] width 307 height 98
click at [118, 131] on span "Payment History" at bounding box center [131, 133] width 32 height 5
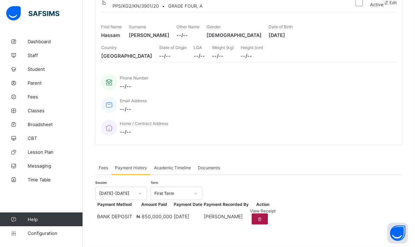
click at [268, 213] on div at bounding box center [260, 218] width 16 height 11
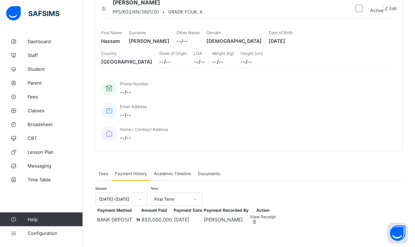
scroll to position [123, 0]
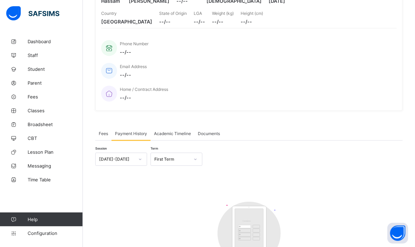
click at [189, 180] on div "Session 2025-2026 Term First Term Customers There are currently no records. × P…" at bounding box center [248, 224] width 307 height 142
click at [44, 96] on span "Fees" at bounding box center [55, 97] width 55 height 6
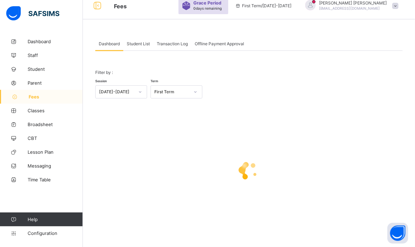
scroll to position [29, 0]
click at [136, 42] on span "Student List" at bounding box center [138, 43] width 23 height 5
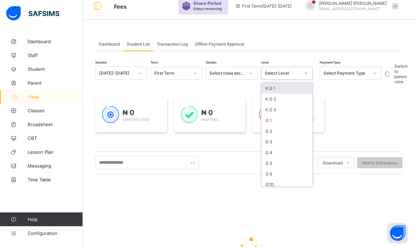
click at [295, 69] on div "Select Level" at bounding box center [280, 73] width 38 height 10
click at [272, 155] on div "G 4" at bounding box center [286, 152] width 51 height 11
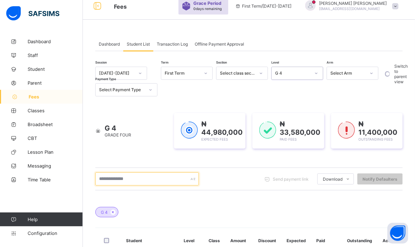
click at [137, 175] on input "text" at bounding box center [147, 178] width 104 height 13
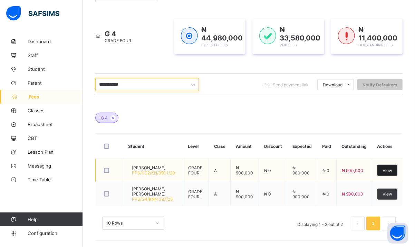
type input "**********"
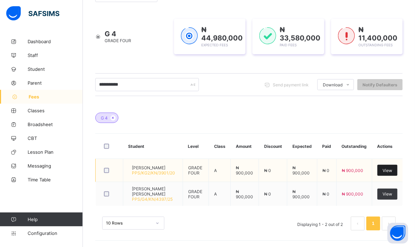
click at [389, 167] on div "View" at bounding box center [387, 170] width 20 height 11
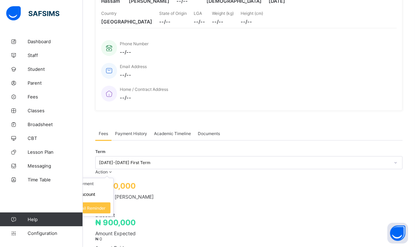
click at [114, 178] on ul "Receive Payment Manage Discount Send Email Reminder" at bounding box center [84, 197] width 57 height 39
click at [113, 178] on li "Receive Payment" at bounding box center [85, 183] width 57 height 11
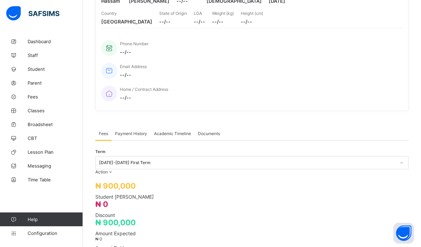
type input "**********"
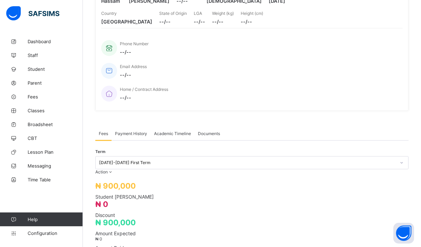
type input "**********"
type input "*********"
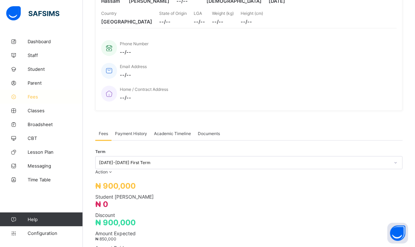
click at [29, 97] on span "Fees" at bounding box center [55, 97] width 55 height 6
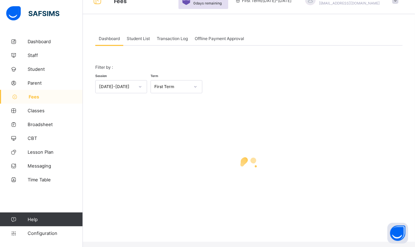
scroll to position [29, 0]
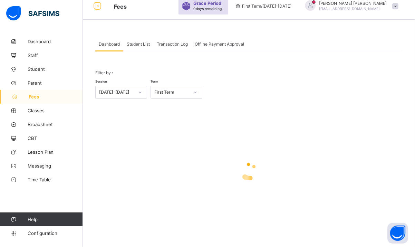
click at [136, 43] on span "Student List" at bounding box center [138, 43] width 23 height 5
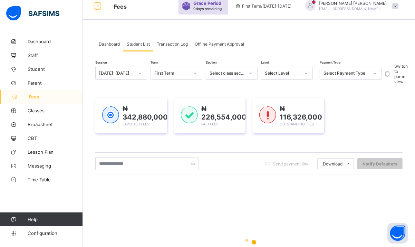
click at [270, 74] on div "Select Level" at bounding box center [282, 73] width 35 height 5
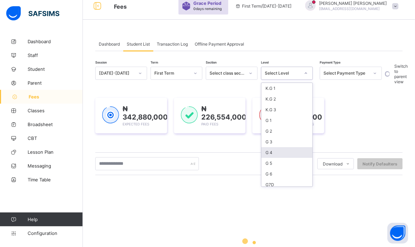
click at [273, 148] on div "G 4" at bounding box center [286, 152] width 51 height 11
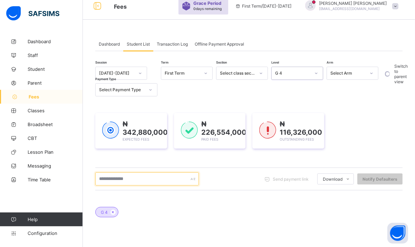
click at [128, 177] on input "text" at bounding box center [147, 178] width 104 height 13
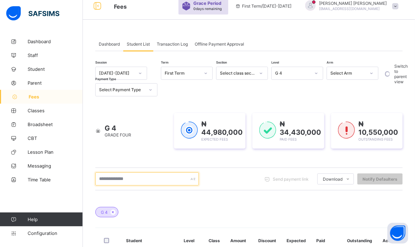
click at [123, 179] on input "text" at bounding box center [147, 178] width 104 height 13
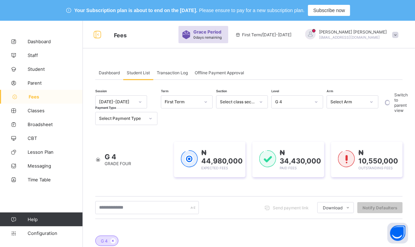
click at [26, 97] on icon at bounding box center [15, 96] width 28 height 5
click at [109, 73] on span "Dashboard" at bounding box center [109, 72] width 21 height 5
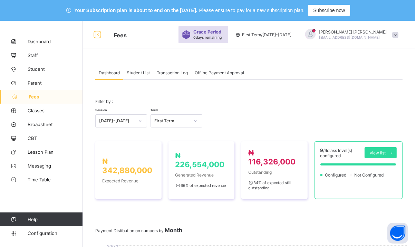
click at [211, 73] on span "Offline Payment Approval" at bounding box center [219, 72] width 49 height 5
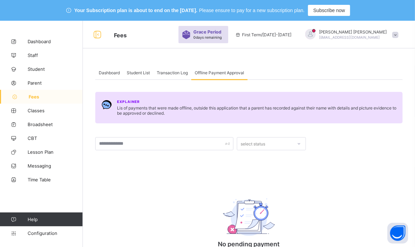
click at [183, 70] on div "Transaction Log" at bounding box center [172, 73] width 38 height 14
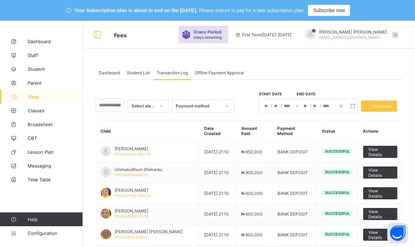
click at [209, 71] on span "Offline Payment Approval" at bounding box center [219, 72] width 49 height 5
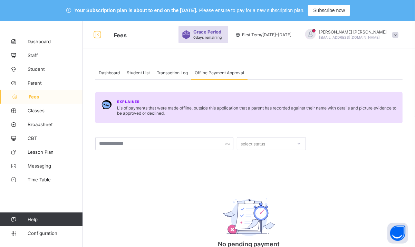
click at [251, 141] on div "select status" at bounding box center [253, 143] width 25 height 13
click at [199, 143] on input "text" at bounding box center [164, 143] width 138 height 13
type input "********"
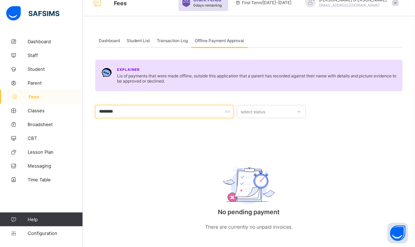
scroll to position [41, 0]
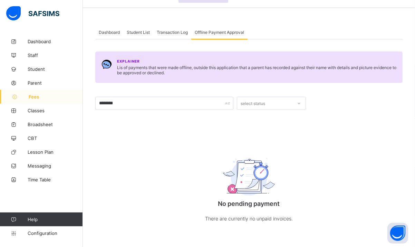
click at [248, 124] on div "Explainer Lis of payments that were made offline, outside this application that…" at bounding box center [248, 137] width 307 height 197
click at [59, 123] on span "Broadsheet" at bounding box center [55, 125] width 55 height 6
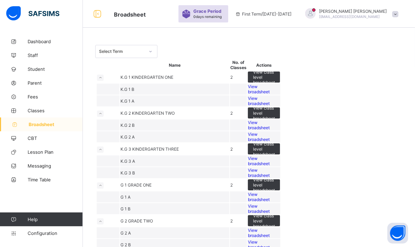
scroll to position [41, 0]
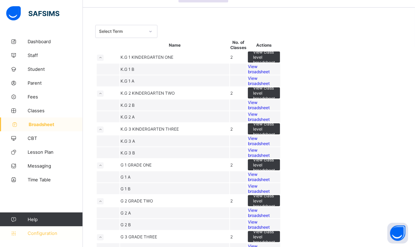
click at [60, 233] on span "Configuration" at bounding box center [55, 233] width 55 height 6
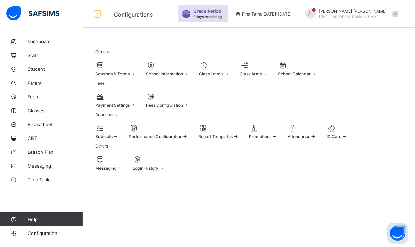
scroll to position [78, 0]
click at [45, 39] on span "Dashboard" at bounding box center [55, 42] width 55 height 6
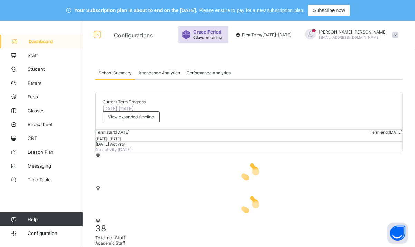
click at [156, 75] on span "Attendance Analytics" at bounding box center [158, 72] width 41 height 5
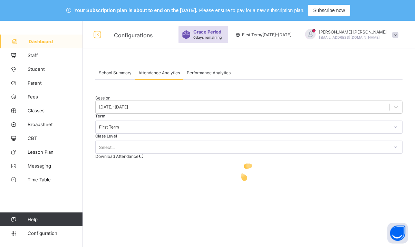
click at [203, 69] on div "Performance Analytics" at bounding box center [208, 73] width 51 height 14
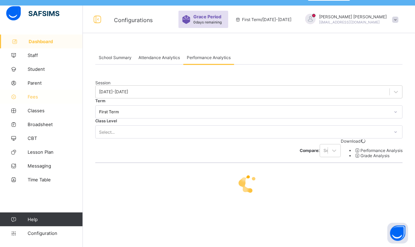
scroll to position [21, 0]
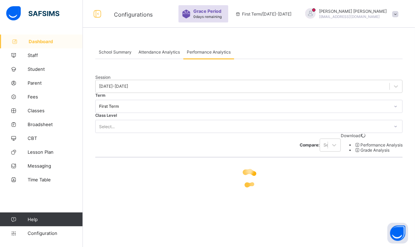
click at [43, 218] on span "Help" at bounding box center [55, 219] width 55 height 6
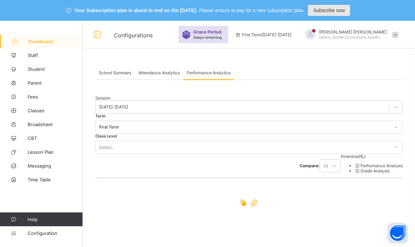
click at [345, 11] on span "Subscribe now" at bounding box center [329, 11] width 32 height 6
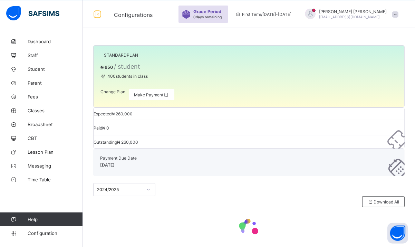
scroll to position [21, 0]
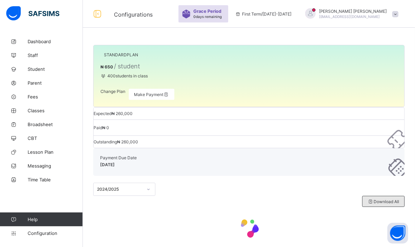
click at [392, 199] on span "Download All" at bounding box center [383, 201] width 31 height 5
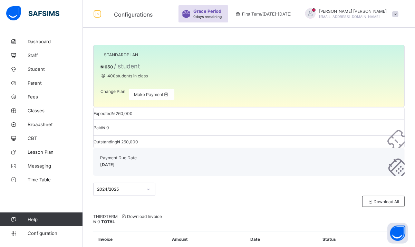
click at [132, 183] on div "2024/2025" at bounding box center [124, 189] width 62 height 13
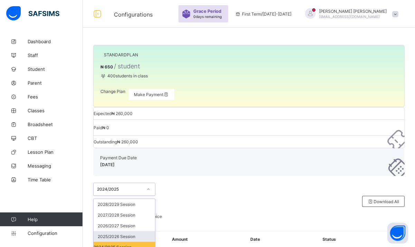
click at [128, 231] on div "2025/2026 Session" at bounding box center [124, 236] width 61 height 11
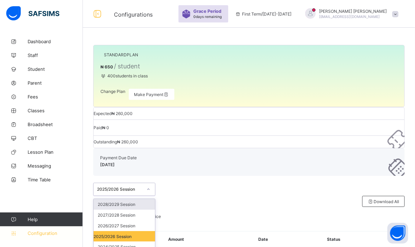
click at [37, 235] on span "Configuration" at bounding box center [55, 233] width 55 height 6
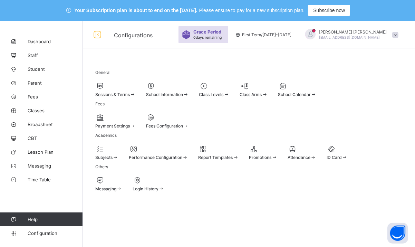
click at [136, 93] on div "Sessions & Terms" at bounding box center [115, 94] width 40 height 5
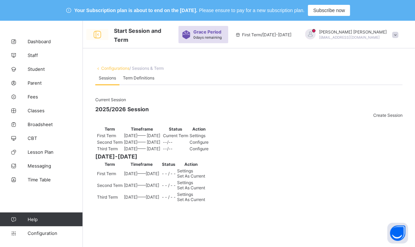
click at [98, 35] on icon at bounding box center [97, 35] width 12 height 10
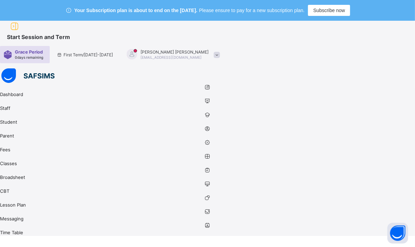
click at [70, 35] on span "Start Session and Term" at bounding box center [38, 36] width 63 height 7
click at [20, 31] on icon at bounding box center [15, 26] width 12 height 10
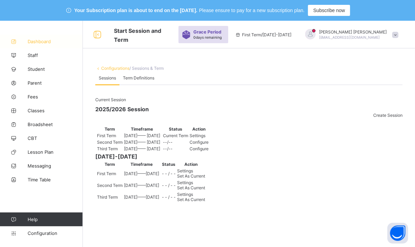
click at [39, 37] on link "Dashboard" at bounding box center [41, 42] width 83 height 14
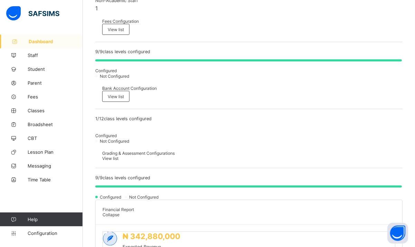
scroll to position [291, 0]
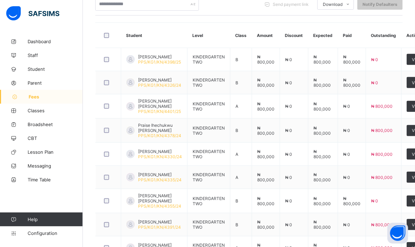
scroll to position [199, 0]
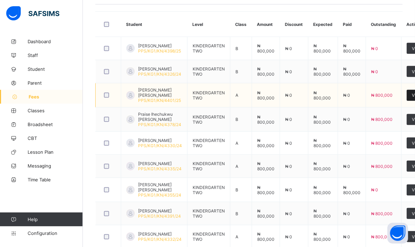
click at [407, 93] on div "View" at bounding box center [417, 95] width 20 height 11
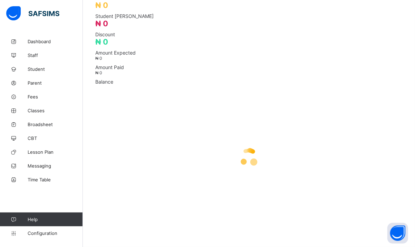
scroll to position [149, 0]
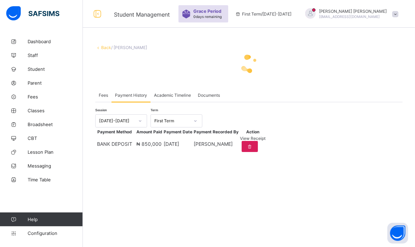
scroll to position [21, 0]
click at [106, 63] on div at bounding box center [248, 64] width 307 height 28
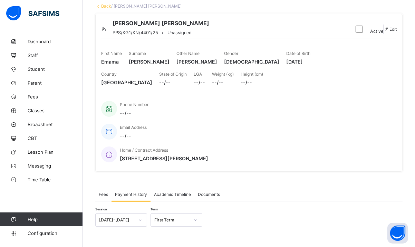
scroll to position [61, 0]
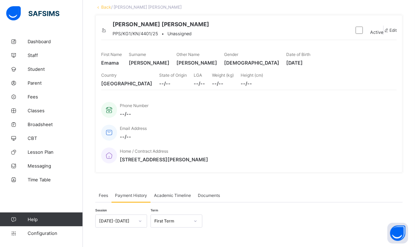
click at [105, 193] on span "Fees" at bounding box center [103, 195] width 9 height 5
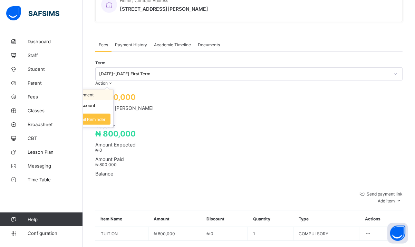
click at [113, 89] on li "Receive Payment" at bounding box center [85, 94] width 57 height 11
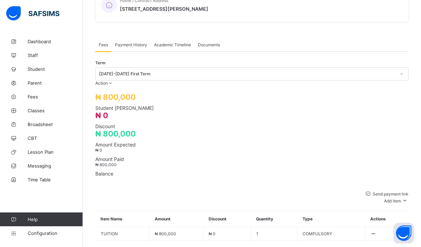
type input "**********"
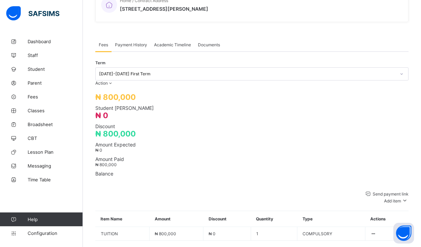
type input "**********"
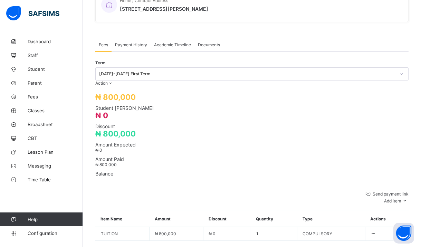
type input "*********"
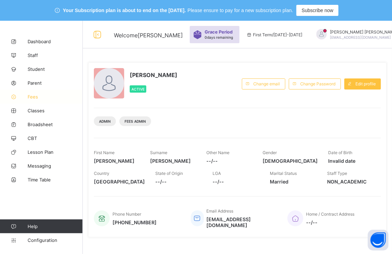
click at [26, 96] on icon at bounding box center [14, 96] width 28 height 5
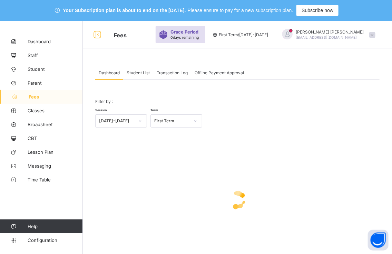
click at [183, 119] on div "First Term" at bounding box center [171, 120] width 35 height 5
click at [138, 75] on div "Student List" at bounding box center [138, 73] width 30 height 14
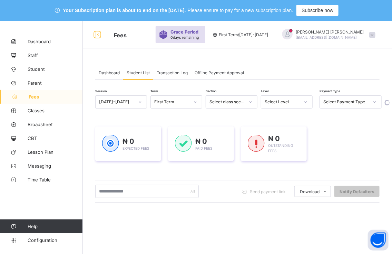
click at [305, 106] on div at bounding box center [306, 101] width 12 height 11
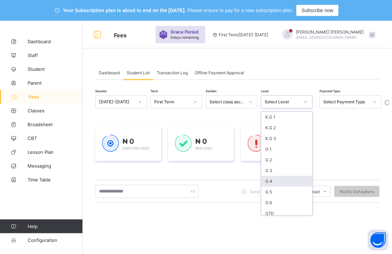
click at [272, 180] on div "G 4" at bounding box center [286, 181] width 51 height 11
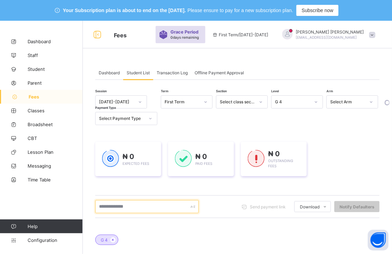
click at [134, 207] on input "text" at bounding box center [147, 206] width 104 height 13
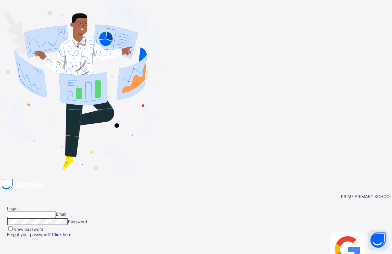
type input "**********"
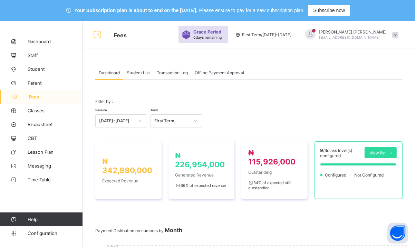
click at [133, 73] on span "Student List" at bounding box center [138, 72] width 23 height 5
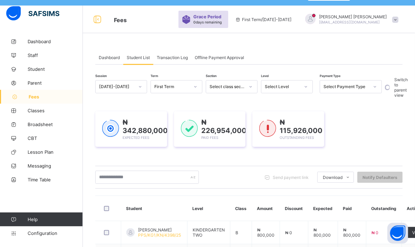
scroll to position [30, 0]
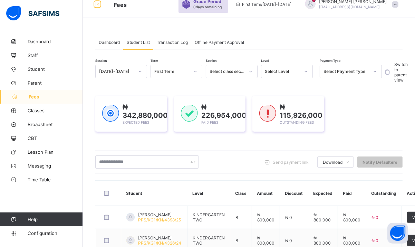
click at [350, 71] on div "Select Payment Type" at bounding box center [347, 71] width 46 height 5
click at [329, 119] on div "Unpaid" at bounding box center [350, 118] width 61 height 11
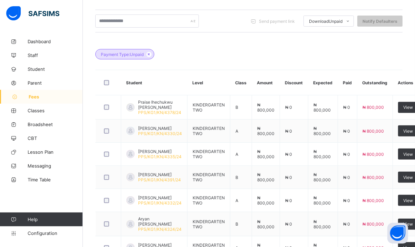
scroll to position [170, 0]
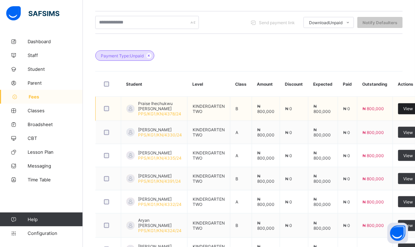
click at [398, 106] on div "View" at bounding box center [408, 108] width 20 height 11
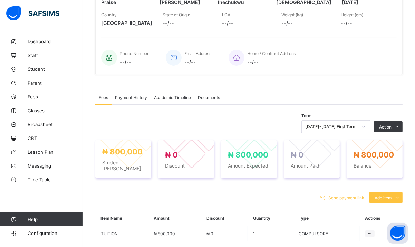
scroll to position [170, 0]
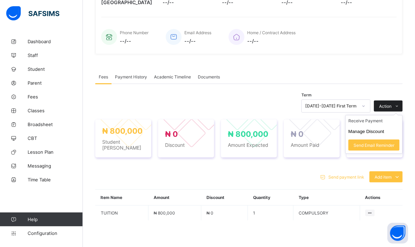
click at [392, 104] on span "Action" at bounding box center [385, 106] width 12 height 5
click at [374, 117] on ul "Receive Payment Manage Discount Send Email Reminder" at bounding box center [373, 134] width 57 height 39
click at [369, 124] on li "Receive Payment" at bounding box center [374, 120] width 57 height 11
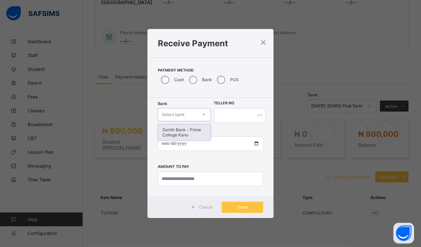
click at [187, 108] on div "Select bank" at bounding box center [184, 114] width 53 height 13
click at [186, 133] on div "Zenith Bank - Prime College Kano" at bounding box center [184, 132] width 52 height 16
click at [233, 109] on input "text" at bounding box center [240, 115] width 52 height 15
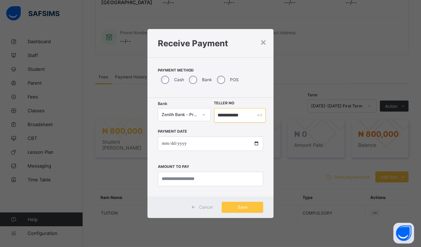
type input "**********"
click at [161, 145] on input "date" at bounding box center [211, 143] width 106 height 15
type input "**********"
click at [183, 182] on input "currency" at bounding box center [211, 179] width 106 height 15
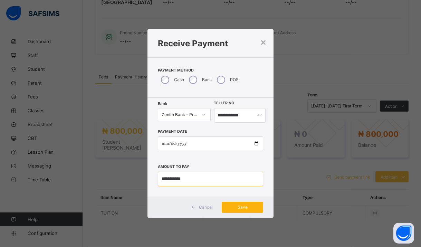
type input "**********"
click at [237, 207] on span "Save" at bounding box center [242, 206] width 31 height 5
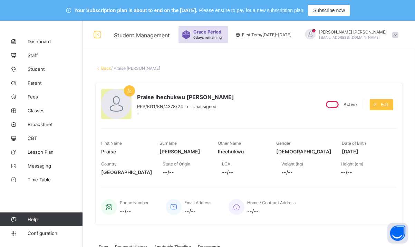
scroll to position [0, 0]
click at [33, 93] on link "Fees" at bounding box center [41, 97] width 83 height 14
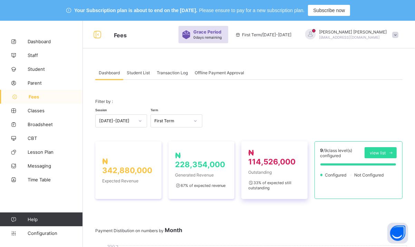
click at [257, 172] on span "Outstanding" at bounding box center [274, 172] width 52 height 5
click at [134, 70] on span "Student List" at bounding box center [138, 72] width 23 height 5
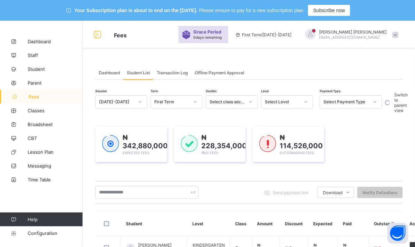
click at [363, 105] on div "Select Payment Type" at bounding box center [344, 102] width 48 height 10
click at [343, 144] on div "Unpaid" at bounding box center [350, 149] width 61 height 11
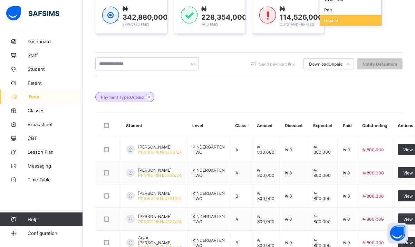
scroll to position [295, 0]
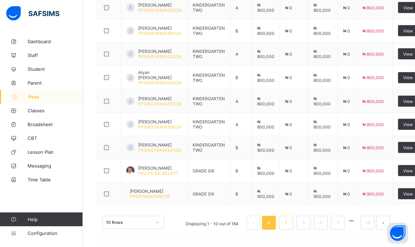
click at [289, 222] on link "2" at bounding box center [286, 222] width 7 height 9
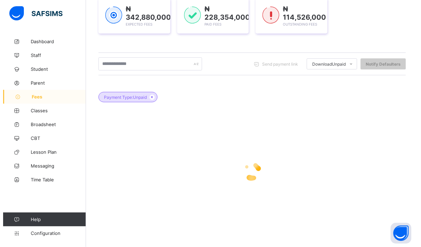
scroll to position [0, 0]
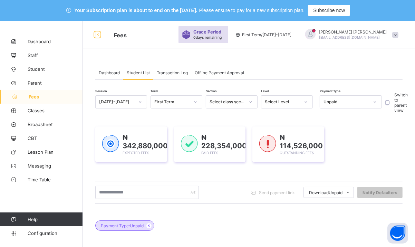
click at [396, 32] on div "SIMRAN SHARMA simmusanju@gmail.com" at bounding box center [350, 34] width 104 height 11
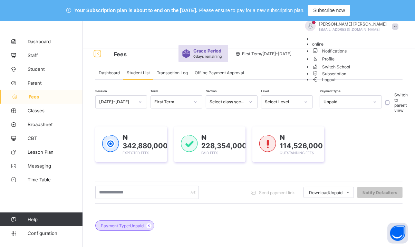
click at [336, 83] on span "Logout" at bounding box center [324, 79] width 24 height 7
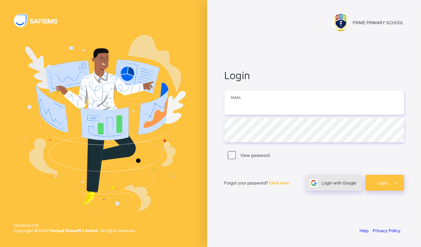
type input "**********"
click at [320, 187] on span at bounding box center [314, 183] width 16 height 16
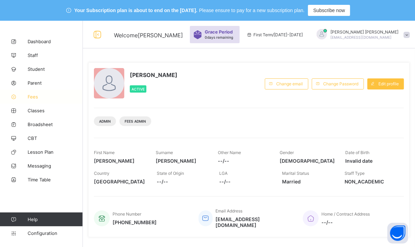
click at [26, 99] on link "Fees" at bounding box center [41, 97] width 83 height 14
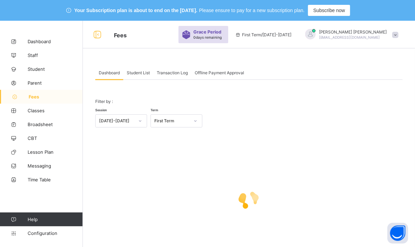
click at [139, 71] on span "Student List" at bounding box center [138, 72] width 23 height 5
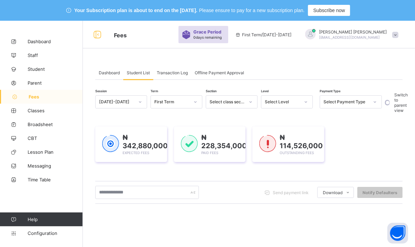
click at [278, 102] on div "Select Level" at bounding box center [282, 101] width 35 height 5
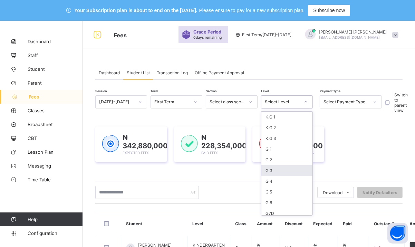
click at [266, 173] on div "G 3" at bounding box center [286, 170] width 51 height 11
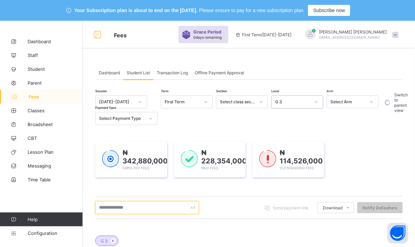
click at [135, 210] on input "text" at bounding box center [147, 207] width 104 height 13
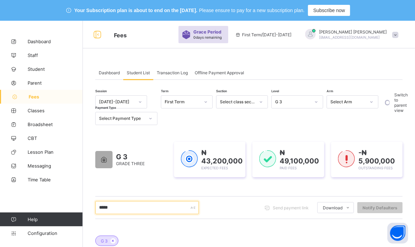
type input "**********"
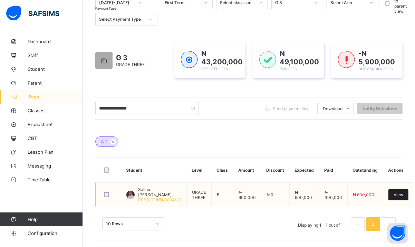
click at [395, 196] on span "View" at bounding box center [399, 194] width 10 height 5
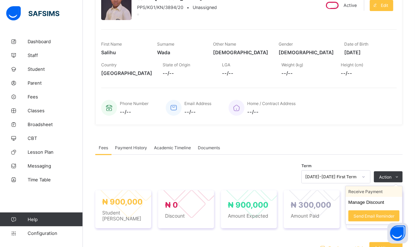
click at [377, 191] on li "Receive Payment" at bounding box center [374, 191] width 57 height 11
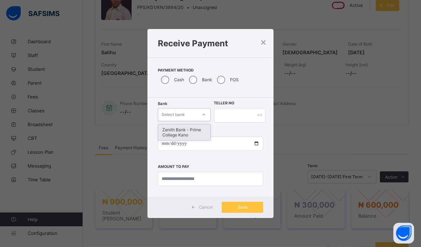
click at [198, 117] on div at bounding box center [204, 114] width 12 height 11
click at [190, 128] on div "Zenith Bank - Prime College Kano" at bounding box center [184, 132] width 52 height 16
click at [223, 117] on input "text" at bounding box center [240, 115] width 52 height 15
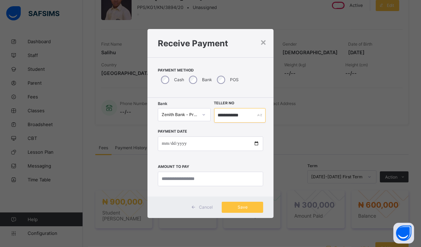
type input "**********"
click at [162, 139] on input "date" at bounding box center [211, 143] width 106 height 15
type input "**********"
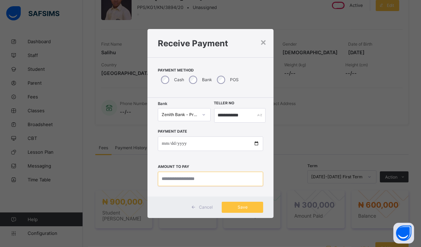
click at [182, 180] on input "currency" at bounding box center [211, 179] width 106 height 15
type input "*********"
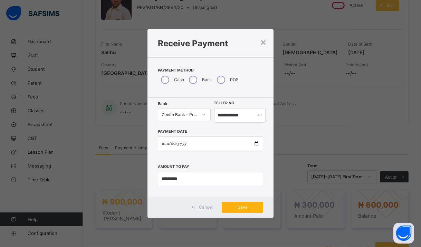
click at [231, 209] on span "Save" at bounding box center [242, 206] width 31 height 5
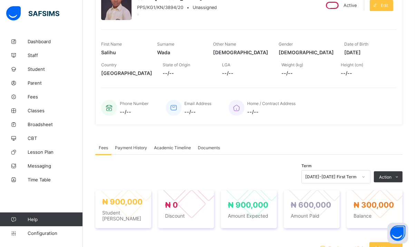
scroll to position [115, 0]
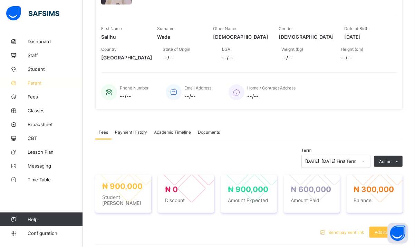
drag, startPoint x: 34, startPoint y: 101, endPoint x: 51, endPoint y: 80, distance: 26.9
click at [34, 101] on link "Fees" at bounding box center [41, 97] width 83 height 14
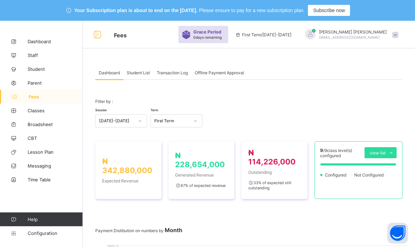
click at [133, 71] on span "Student List" at bounding box center [138, 72] width 23 height 5
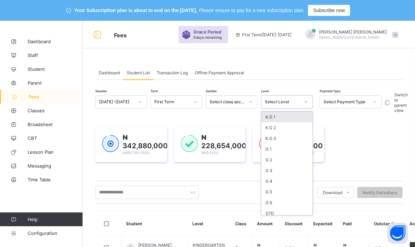
click at [290, 103] on div "Select Level" at bounding box center [282, 101] width 35 height 5
click at [276, 169] on div "G 3" at bounding box center [286, 170] width 51 height 11
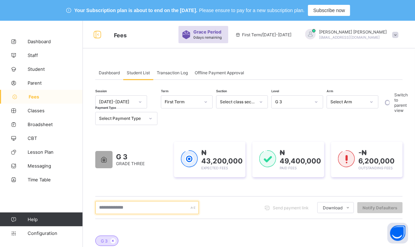
click at [115, 206] on input "text" at bounding box center [147, 207] width 104 height 13
type input "**********"
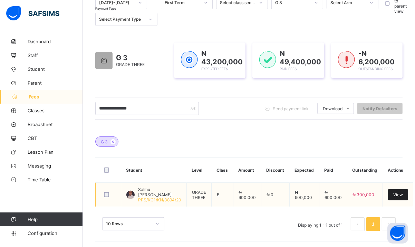
click at [394, 194] on span "View" at bounding box center [398, 194] width 10 height 5
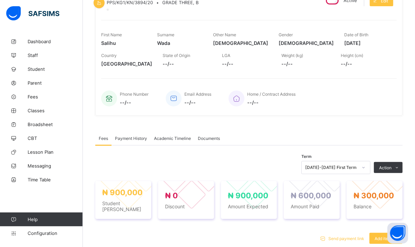
click at [130, 141] on span "Payment History" at bounding box center [131, 138] width 32 height 5
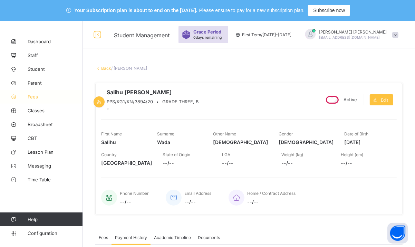
click at [30, 94] on link "Fees" at bounding box center [41, 97] width 83 height 14
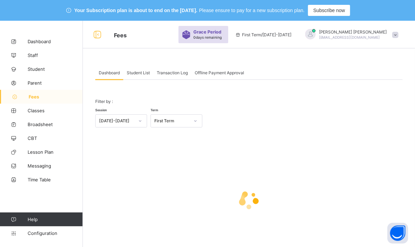
click at [140, 75] on div "Student List" at bounding box center [138, 73] width 30 height 14
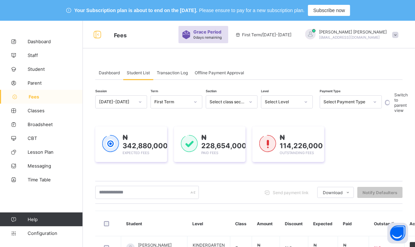
click at [303, 103] on div at bounding box center [306, 101] width 12 height 11
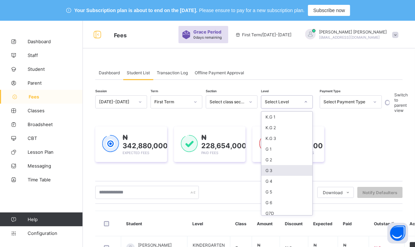
click at [277, 170] on div "G 3" at bounding box center [286, 170] width 51 height 11
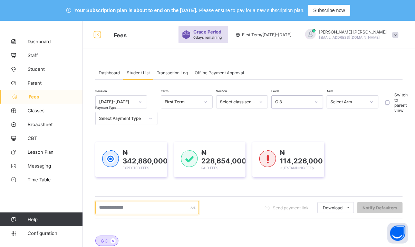
click at [129, 206] on input "text" at bounding box center [147, 207] width 104 height 13
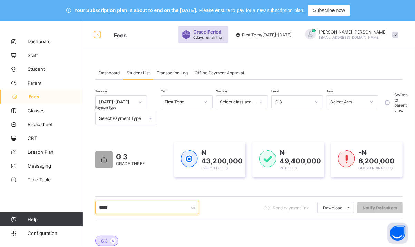
scroll to position [122, 0]
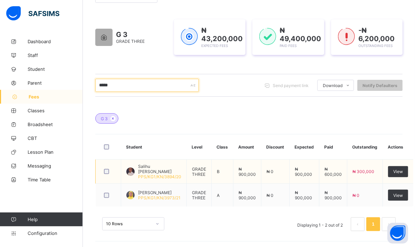
type input "*****"
click at [157, 167] on span "Salihu [PERSON_NAME]" at bounding box center [159, 169] width 43 height 10
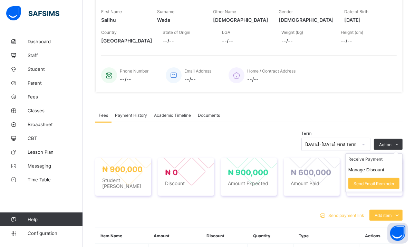
click at [397, 155] on ul "Receive Payment Manage Discount Send Email Reminder" at bounding box center [373, 172] width 57 height 39
click at [374, 164] on li "Receive Payment" at bounding box center [374, 159] width 57 height 11
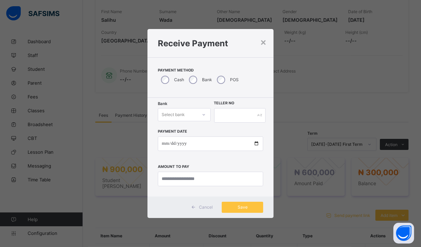
click at [187, 118] on div "Select bank" at bounding box center [177, 115] width 39 height 10
click at [186, 135] on div "Zenith Bank - Prime College Kano" at bounding box center [184, 132] width 52 height 16
click at [243, 117] on input "text" at bounding box center [240, 115] width 52 height 15
type input "**********"
click at [165, 146] on input "date" at bounding box center [211, 143] width 106 height 15
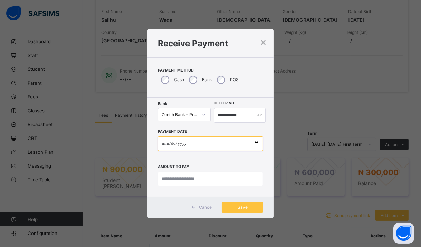
type input "**********"
click at [182, 180] on input "currency" at bounding box center [211, 179] width 106 height 15
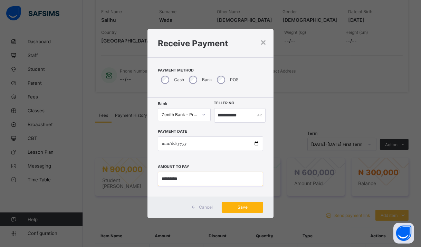
type input "*********"
click at [231, 205] on span "Save" at bounding box center [242, 206] width 31 height 5
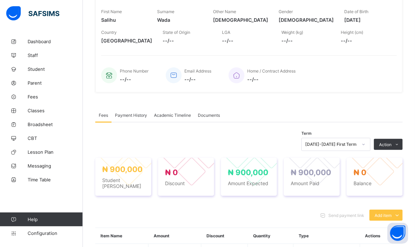
scroll to position [212, 0]
